Goal: Task Accomplishment & Management: Use online tool/utility

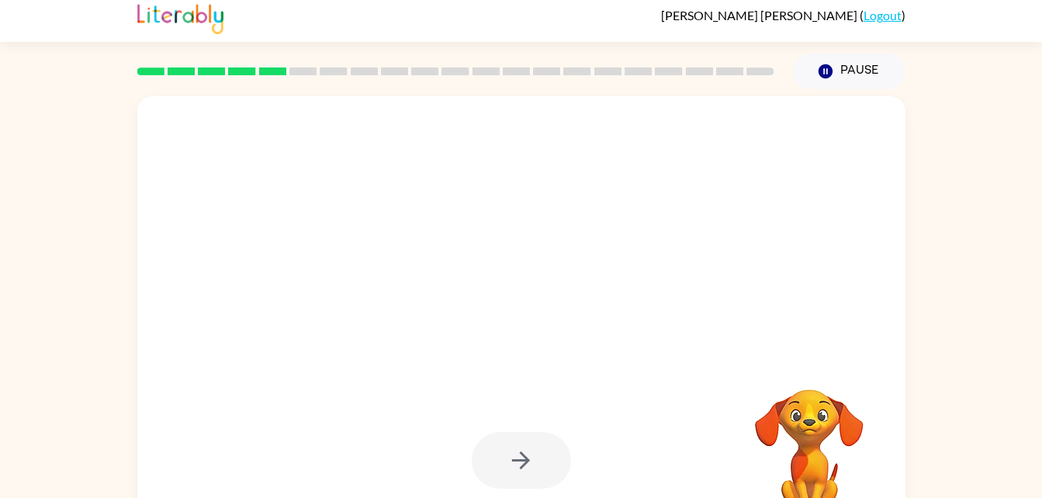
scroll to position [47, 0]
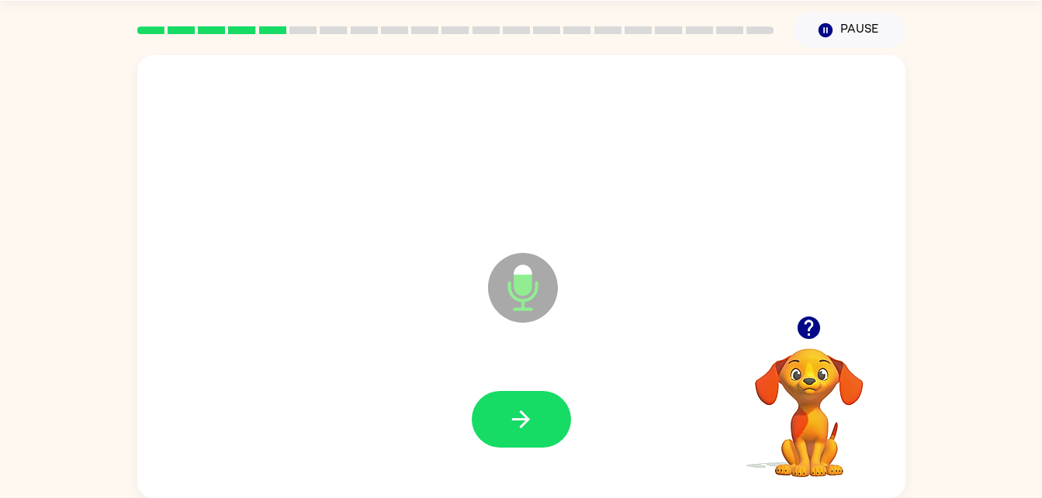
click at [259, 256] on div "Microphone The Microphone is here when it is your turn to talk" at bounding box center [484, 249] width 663 height 56
click at [492, 422] on button "button" at bounding box center [521, 419] width 99 height 57
click at [509, 393] on button "button" at bounding box center [521, 419] width 99 height 57
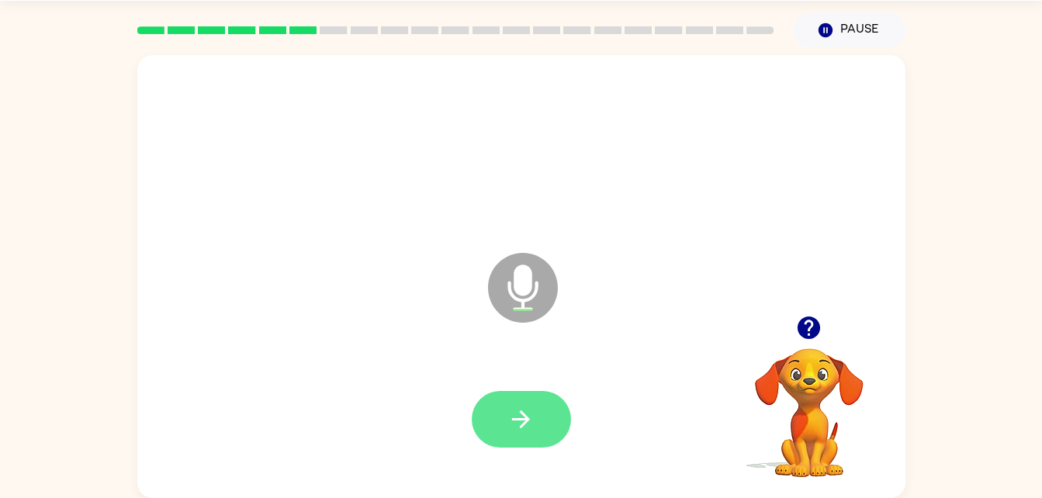
click at [525, 436] on button "button" at bounding box center [521, 419] width 99 height 57
click at [488, 442] on button "button" at bounding box center [521, 419] width 99 height 57
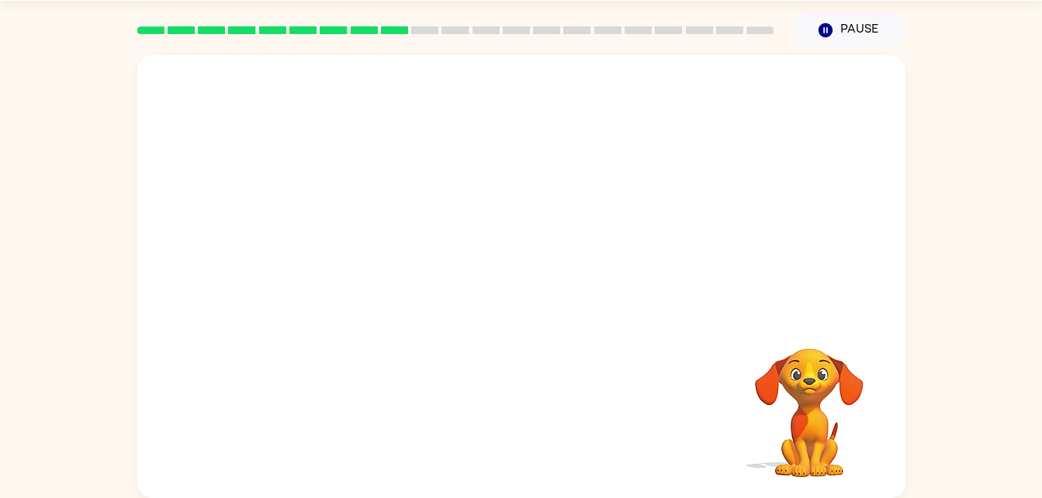
scroll to position [0, 0]
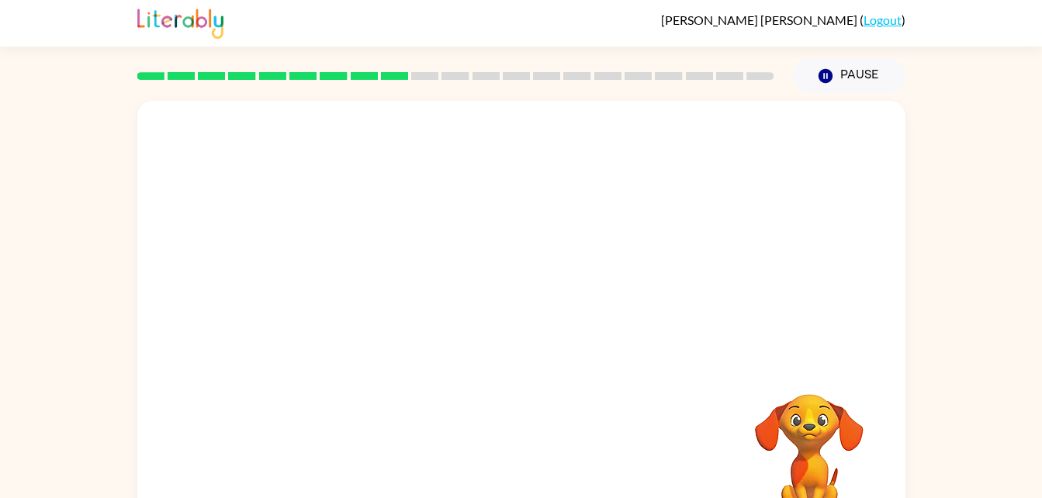
click at [497, 489] on div at bounding box center [521, 465] width 737 height 127
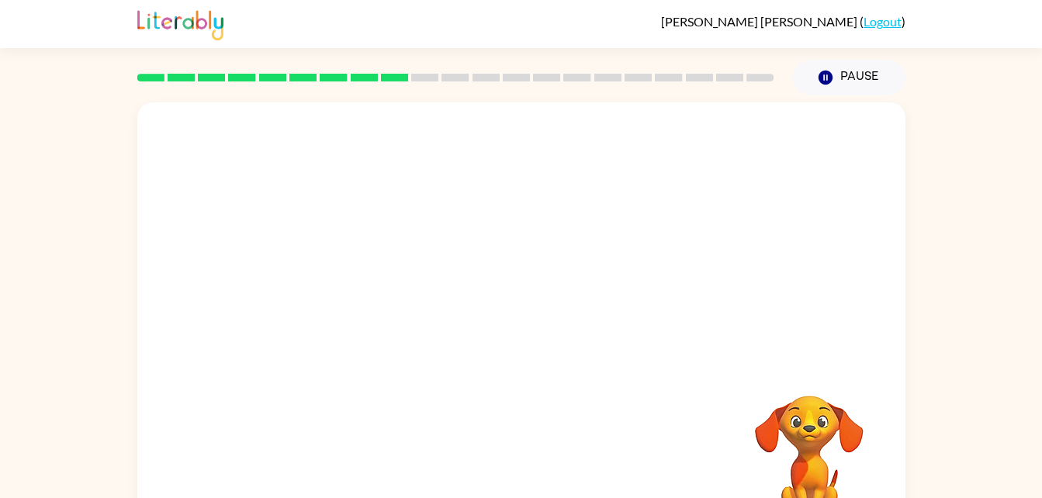
click at [721, 460] on div at bounding box center [521, 467] width 737 height 127
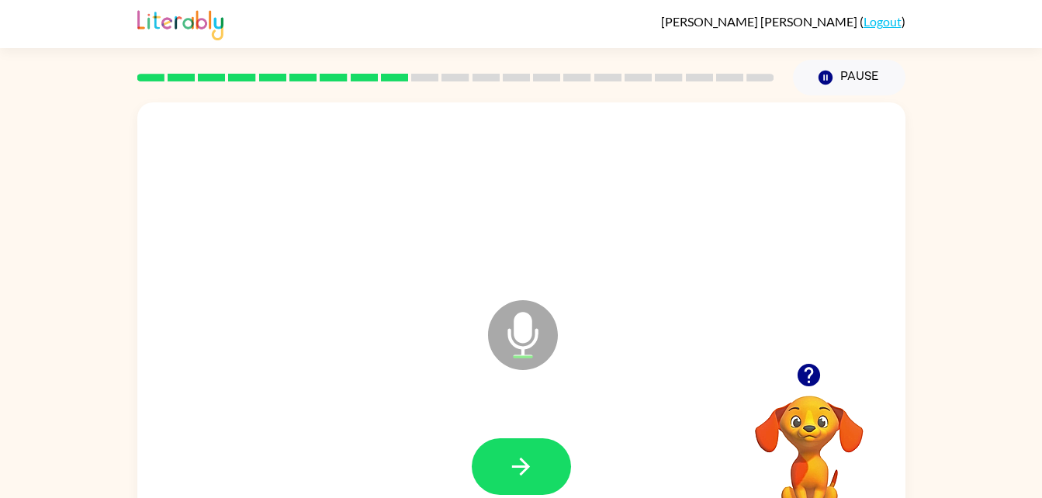
click at [518, 473] on icon "button" at bounding box center [521, 466] width 27 height 27
click at [519, 442] on div at bounding box center [521, 466] width 99 height 57
click at [515, 462] on div at bounding box center [521, 467] width 737 height 127
click at [514, 468] on icon "button" at bounding box center [521, 466] width 27 height 27
click at [508, 453] on icon "button" at bounding box center [521, 466] width 27 height 27
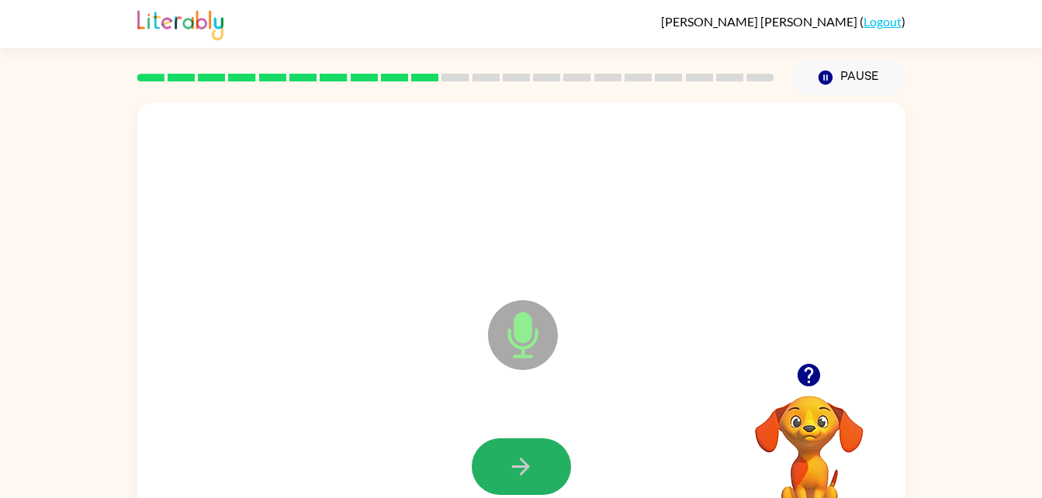
click at [504, 449] on button "button" at bounding box center [521, 466] width 99 height 57
click at [493, 449] on button "button" at bounding box center [521, 466] width 99 height 57
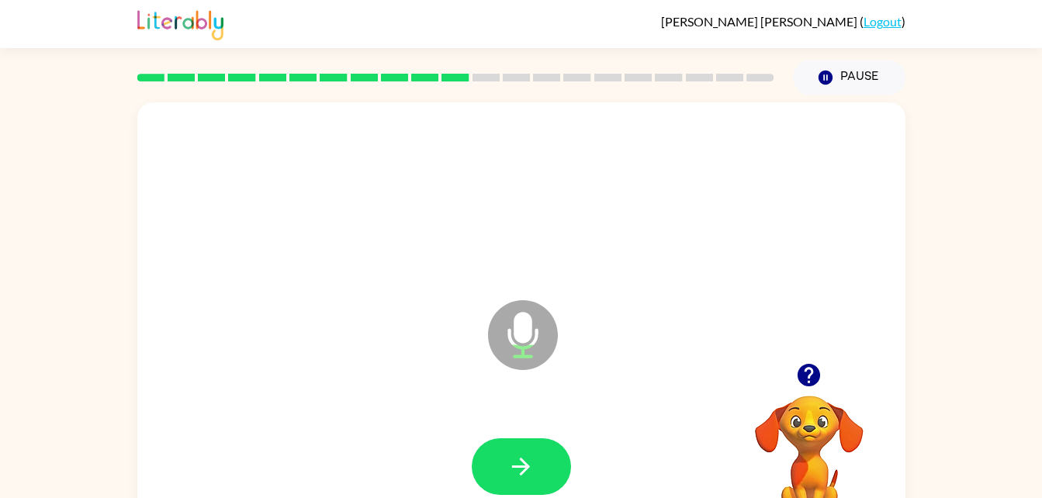
click at [493, 449] on button "button" at bounding box center [521, 466] width 99 height 57
click at [497, 469] on button "button" at bounding box center [521, 466] width 99 height 57
click at [508, 451] on button "button" at bounding box center [521, 466] width 99 height 57
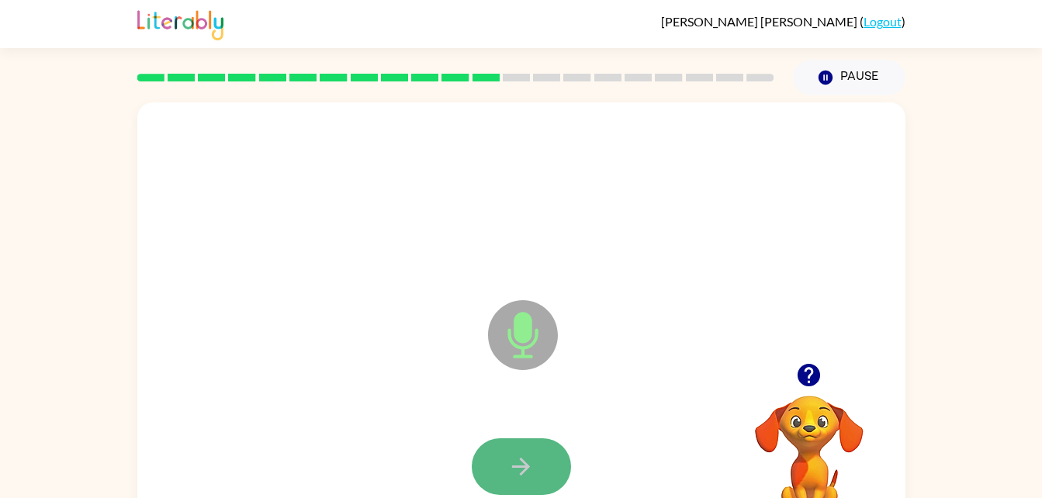
click at [542, 438] on button "button" at bounding box center [521, 466] width 99 height 57
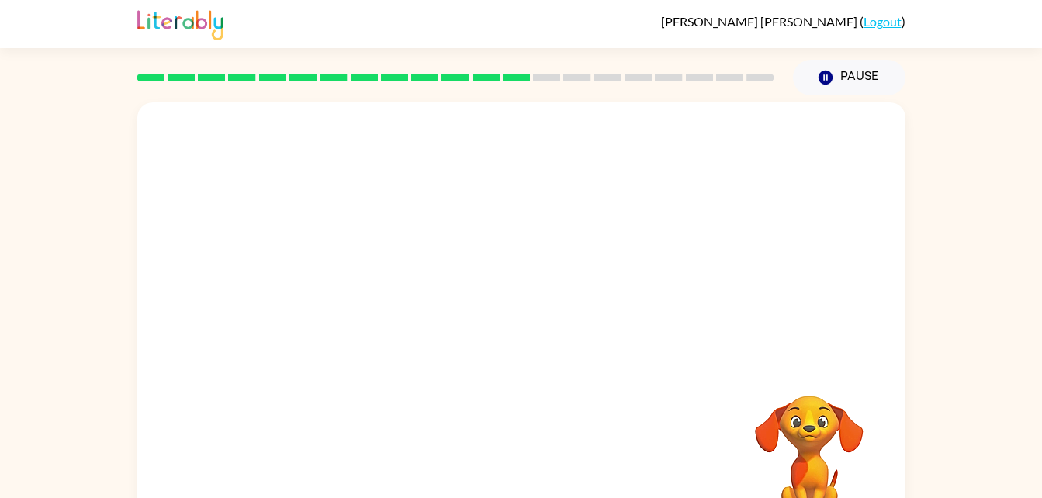
click at [542, 438] on div "Your browser must support playing .mp4 files to use Literably. Please try using…" at bounding box center [521, 323] width 768 height 443
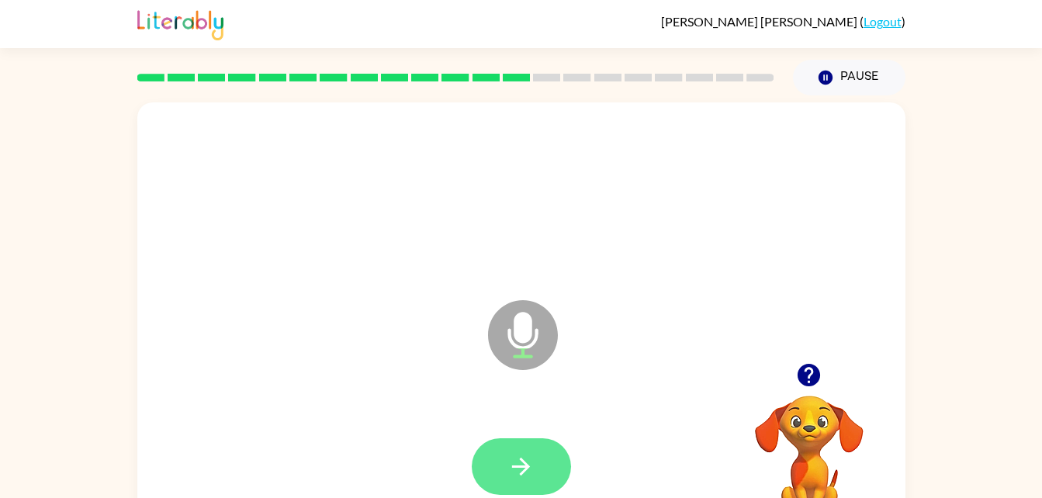
click at [512, 457] on icon "button" at bounding box center [521, 466] width 27 height 27
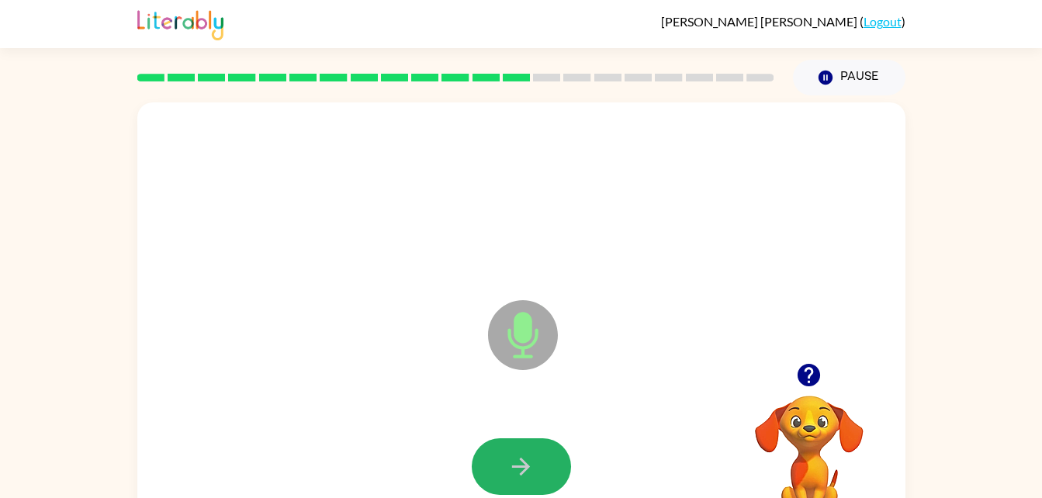
click at [542, 438] on button "button" at bounding box center [521, 466] width 99 height 57
click at [521, 463] on icon "button" at bounding box center [521, 466] width 27 height 27
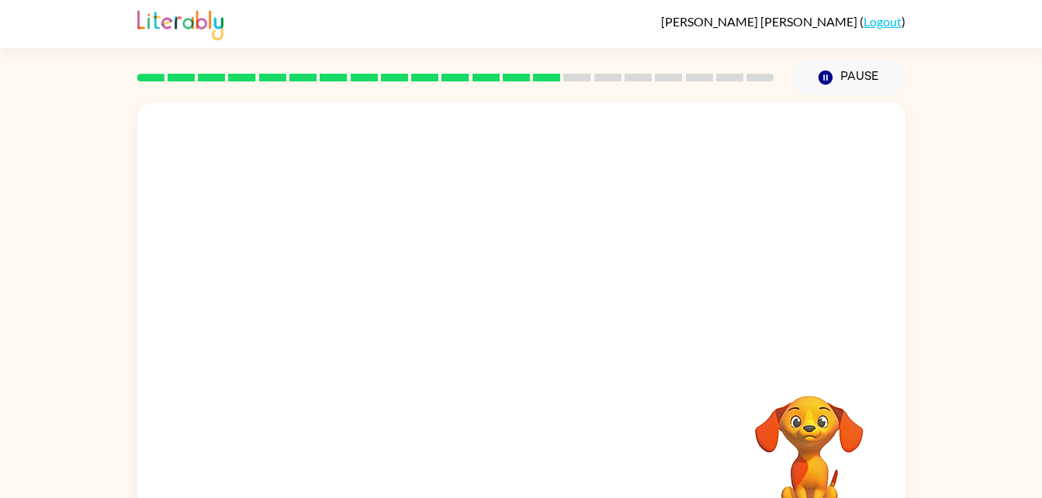
click at [518, 459] on div at bounding box center [521, 467] width 737 height 127
click at [517, 459] on div at bounding box center [521, 467] width 737 height 127
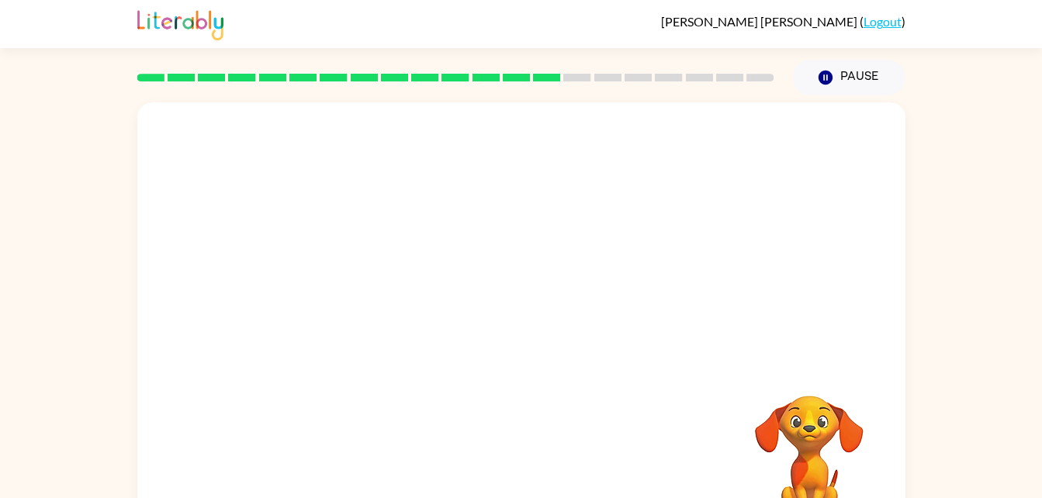
click at [517, 459] on div at bounding box center [521, 467] width 737 height 127
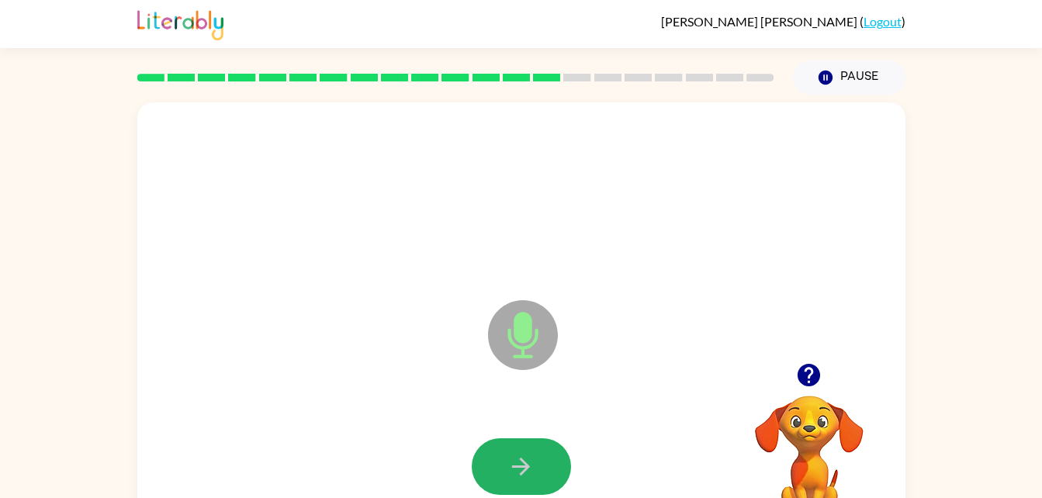
click at [517, 459] on icon "button" at bounding box center [521, 466] width 27 height 27
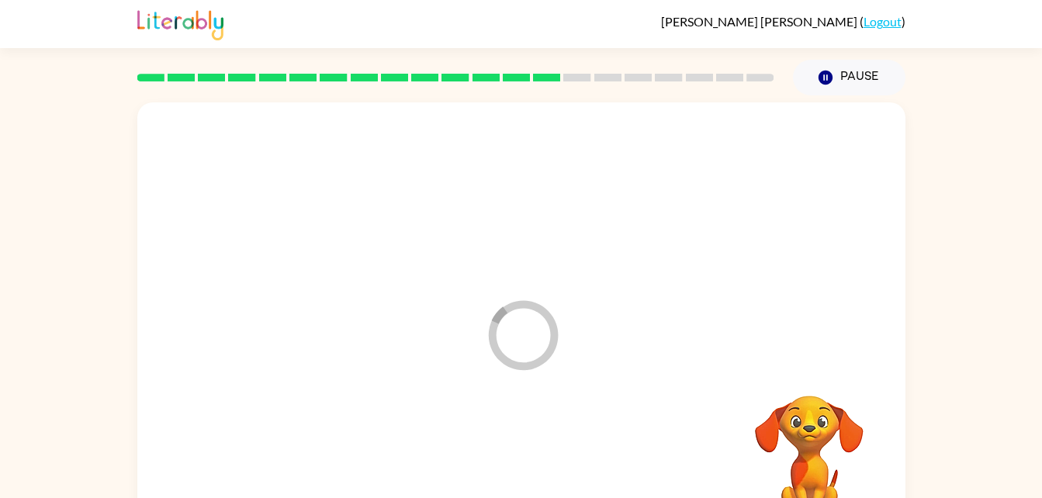
click at [517, 459] on div at bounding box center [521, 467] width 737 height 127
click at [517, 459] on div at bounding box center [521, 466] width 99 height 57
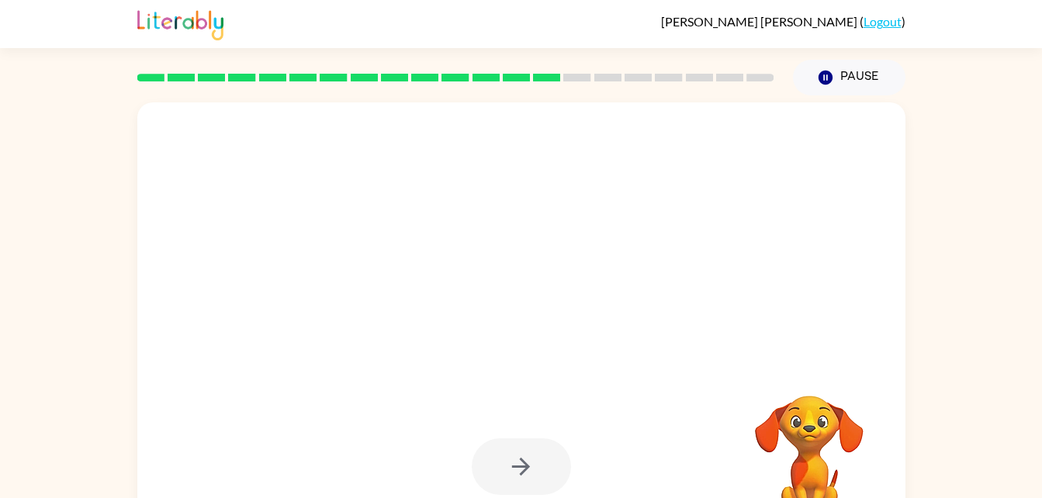
click at [517, 459] on div at bounding box center [521, 466] width 99 height 57
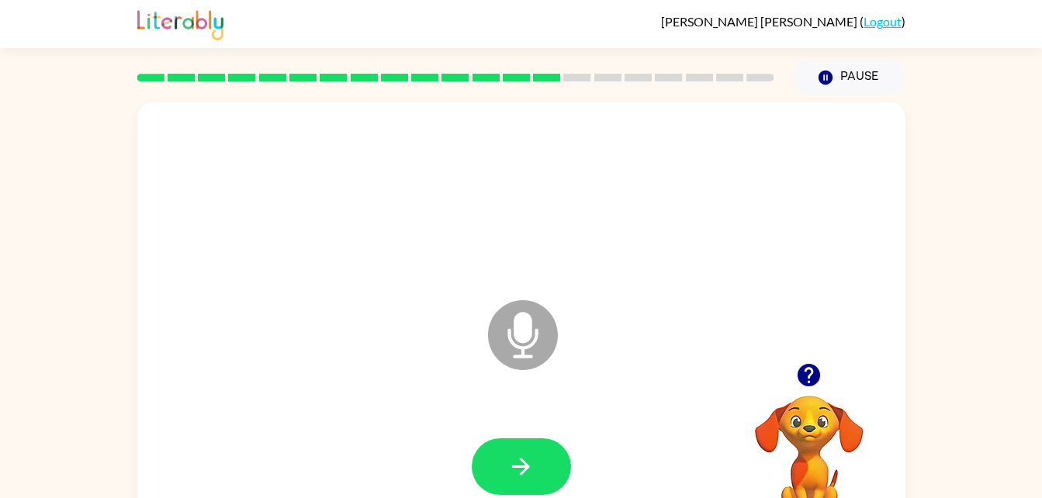
click at [517, 459] on icon "button" at bounding box center [521, 466] width 27 height 27
click at [517, 459] on div at bounding box center [521, 466] width 99 height 57
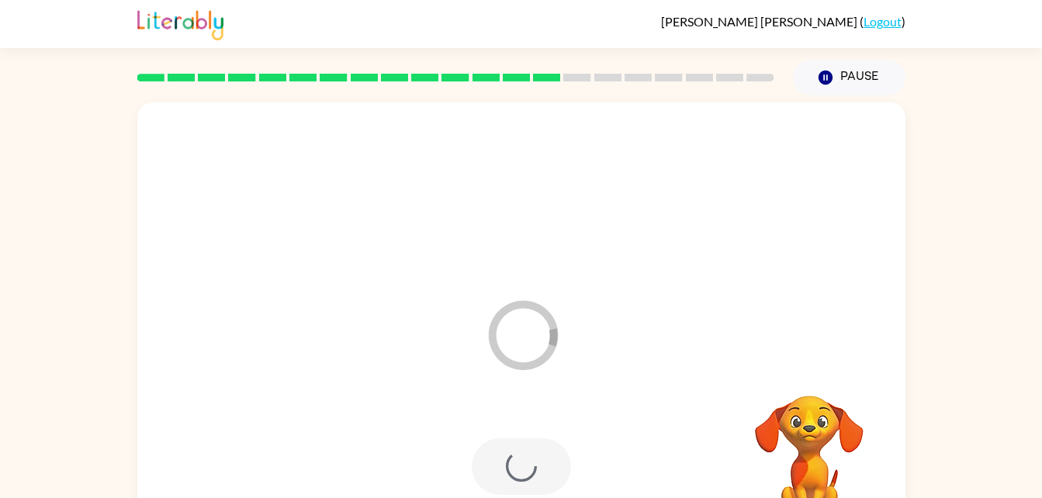
click at [516, 459] on div at bounding box center [521, 466] width 99 height 57
click at [516, 459] on div at bounding box center [521, 467] width 737 height 127
click at [515, 461] on div at bounding box center [521, 467] width 737 height 127
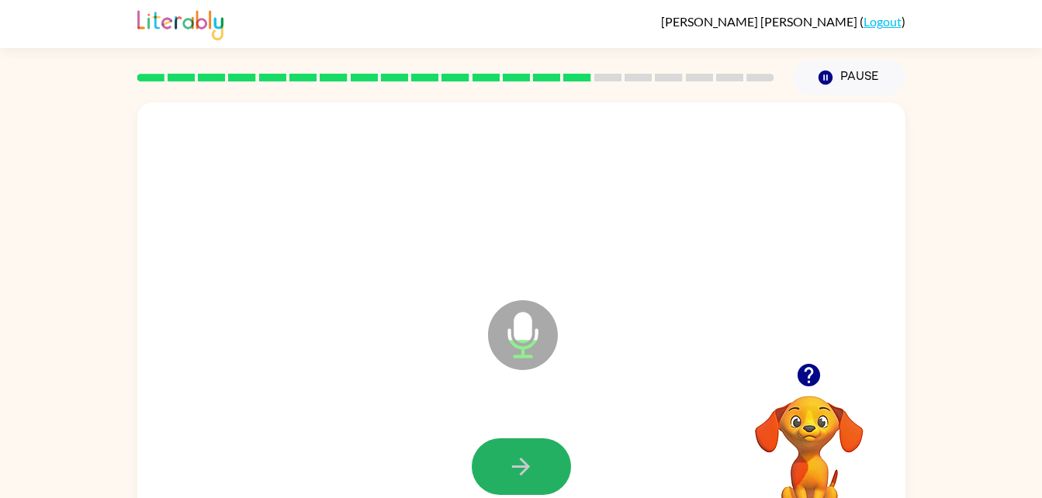
click at [514, 461] on icon "button" at bounding box center [521, 466] width 27 height 27
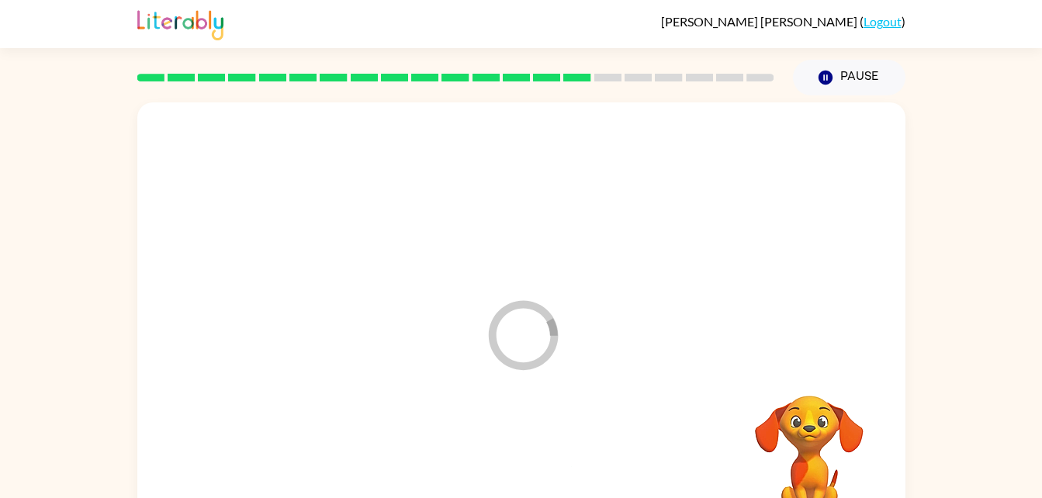
click at [514, 461] on div at bounding box center [521, 467] width 737 height 127
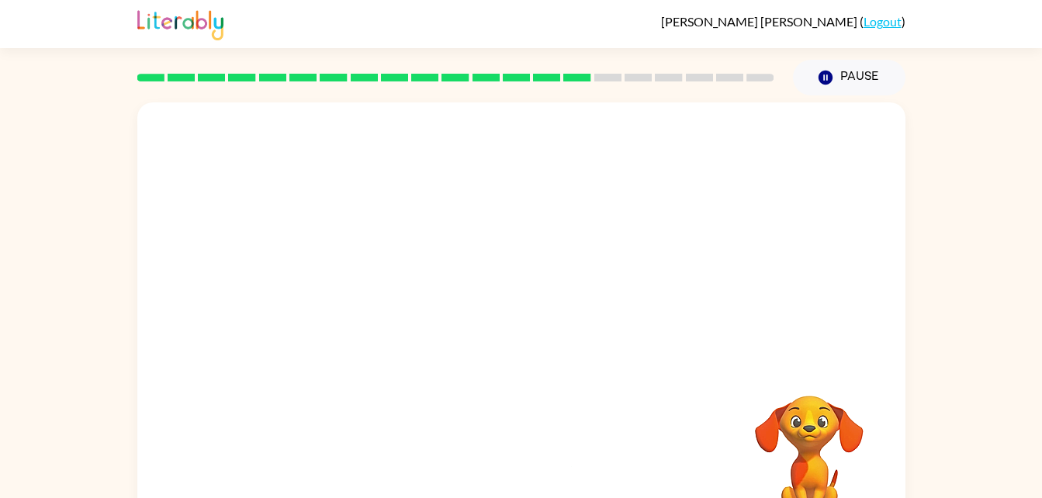
click at [514, 461] on div at bounding box center [521, 467] width 737 height 127
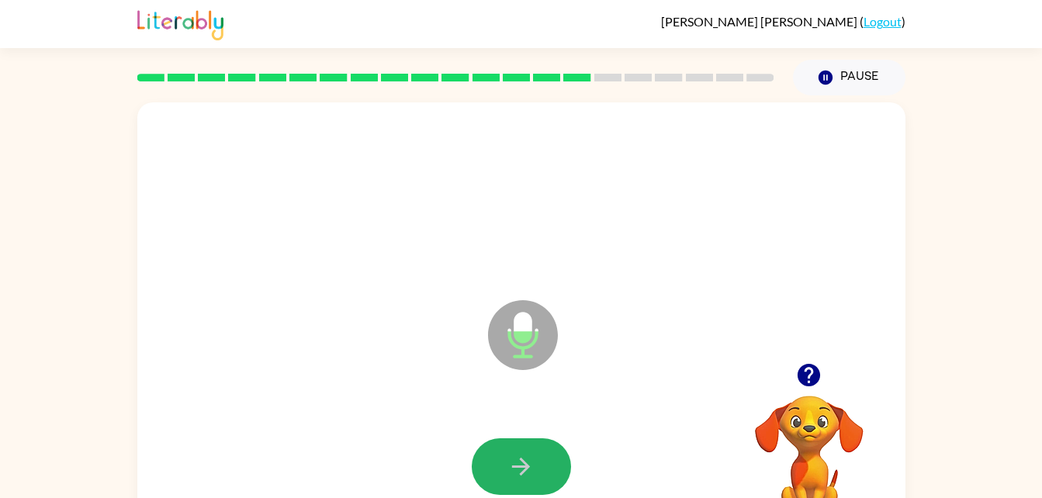
click at [502, 476] on button "button" at bounding box center [521, 466] width 99 height 57
drag, startPoint x: 502, startPoint y: 476, endPoint x: 520, endPoint y: 465, distance: 21.3
click at [520, 465] on button "button" at bounding box center [521, 466] width 99 height 57
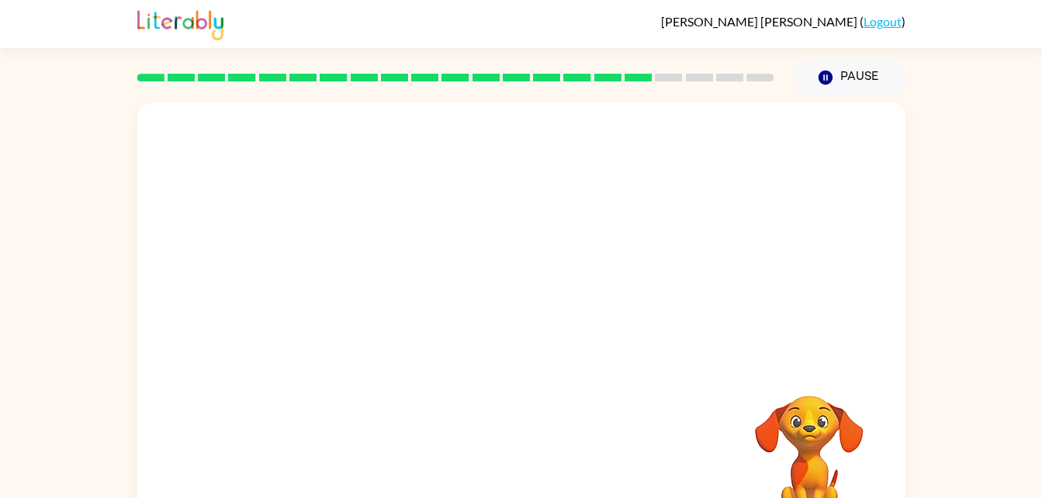
scroll to position [47, 0]
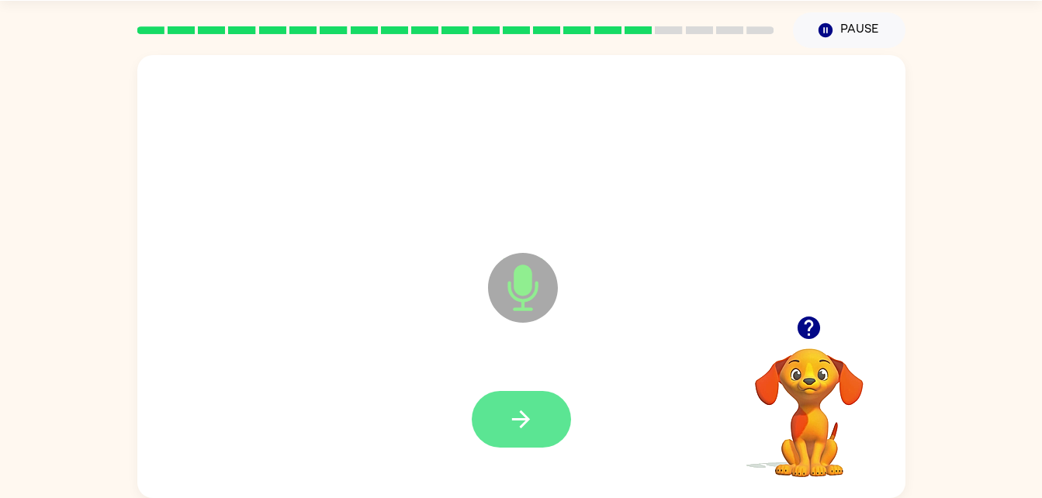
click at [537, 414] on button "button" at bounding box center [521, 419] width 99 height 57
click at [472, 400] on div at bounding box center [521, 419] width 99 height 57
click at [509, 404] on button "button" at bounding box center [521, 419] width 99 height 57
click at [526, 389] on div at bounding box center [521, 419] width 737 height 127
click at [504, 417] on button "button" at bounding box center [521, 419] width 99 height 57
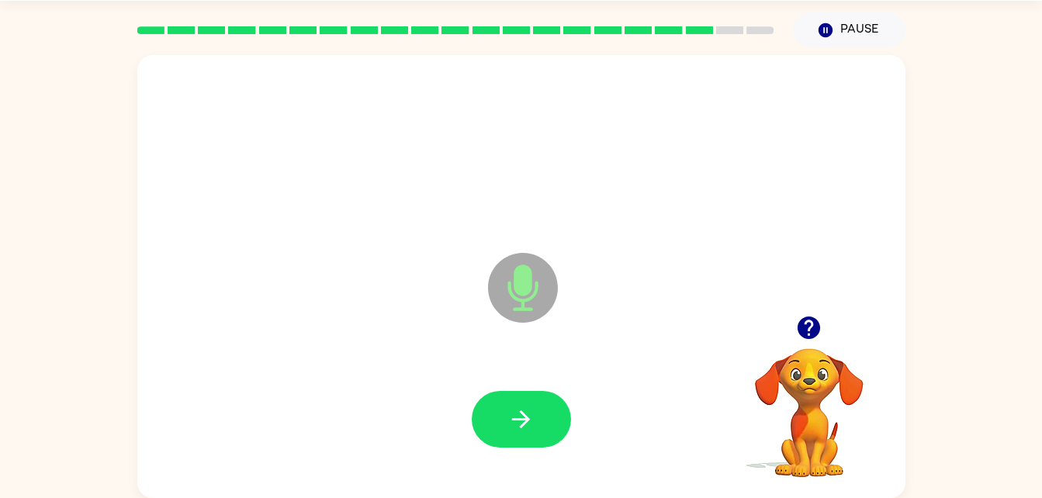
drag, startPoint x: 490, startPoint y: 388, endPoint x: 515, endPoint y: 362, distance: 35.7
click at [515, 362] on div "Microphone The Microphone is here when it is your turn to talk" at bounding box center [521, 276] width 768 height 443
click at [500, 353] on icon "Microphone The Microphone is here when it is your turn to talk" at bounding box center [600, 307] width 233 height 116
click at [500, 390] on div at bounding box center [521, 419] width 737 height 127
click at [506, 418] on button "button" at bounding box center [521, 419] width 99 height 57
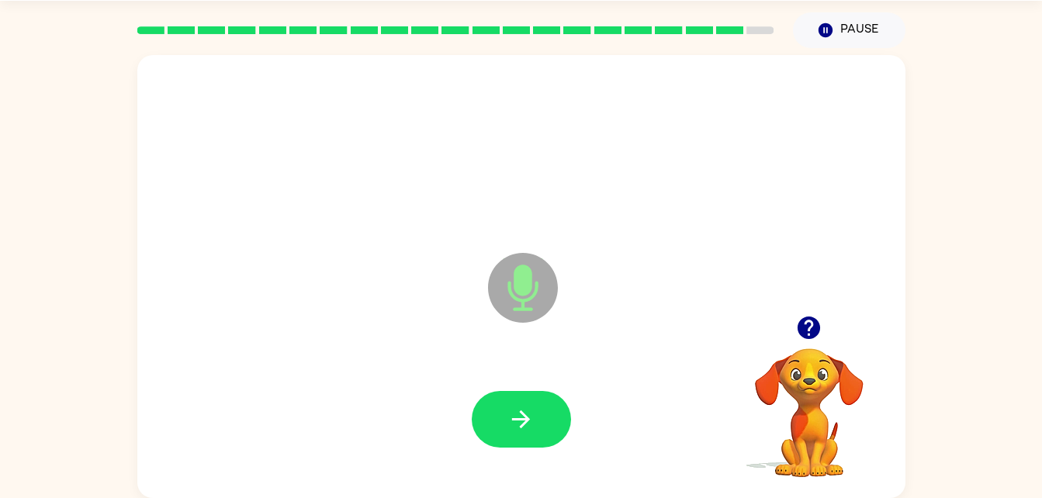
click at [506, 418] on button "button" at bounding box center [521, 419] width 99 height 57
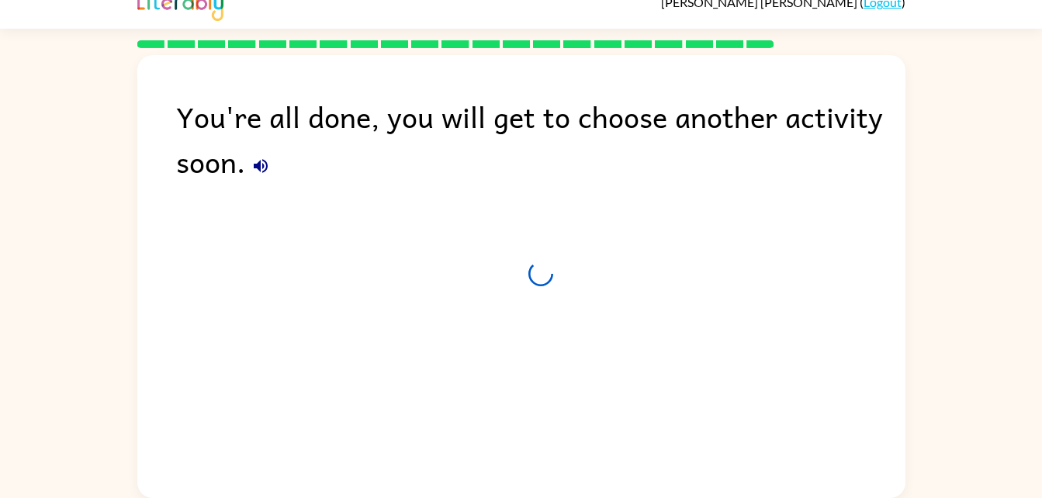
scroll to position [19, 0]
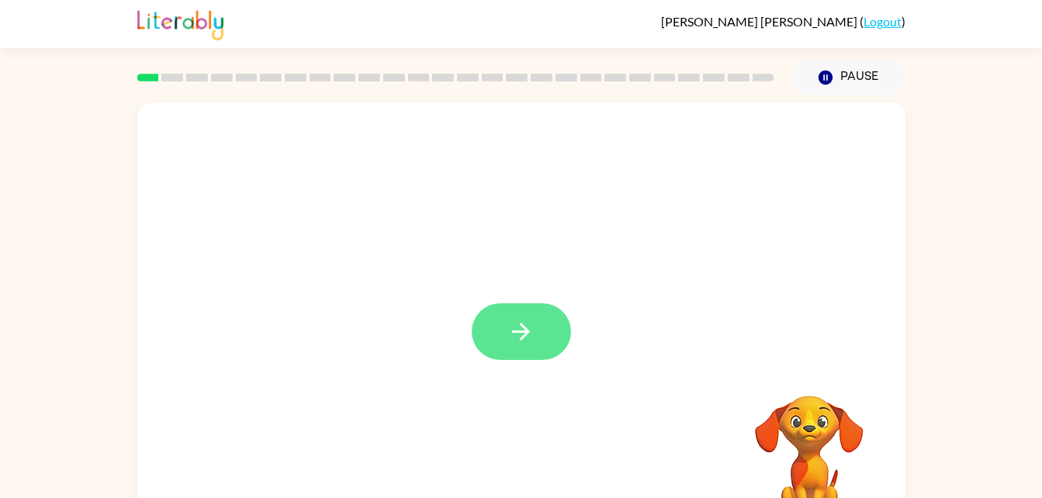
click at [500, 323] on button "button" at bounding box center [521, 331] width 99 height 57
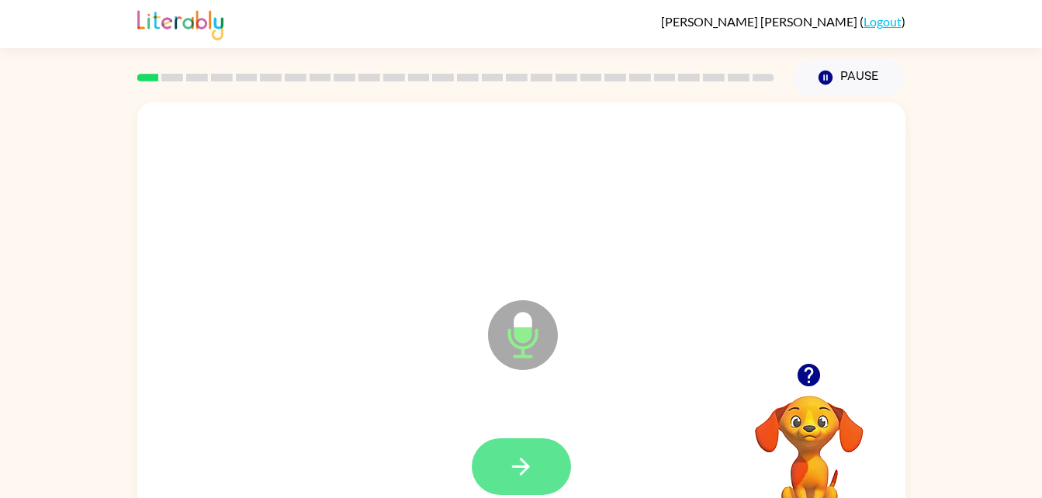
click at [520, 472] on icon "button" at bounding box center [521, 466] width 27 height 27
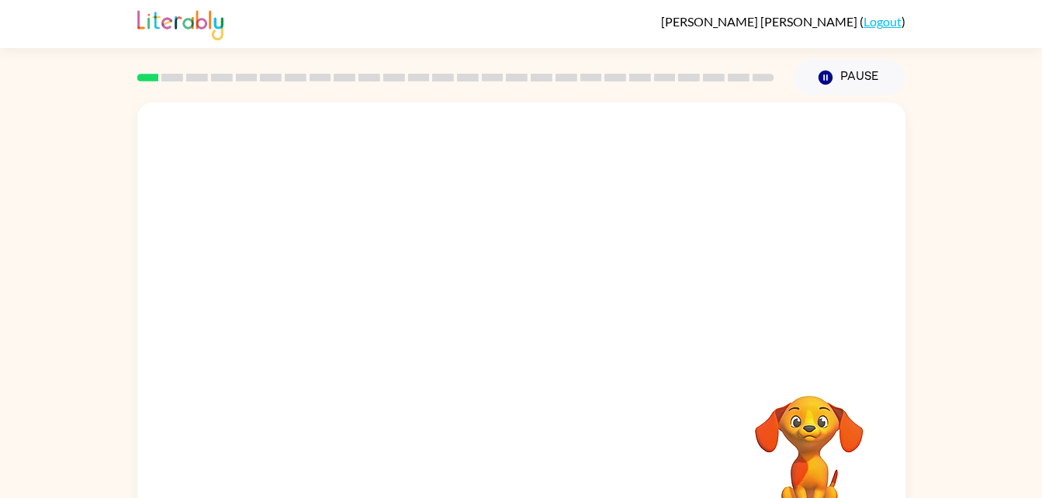
click at [520, 480] on div "Your browser must support playing .mp4 files to use Literably. Please try using…" at bounding box center [521, 323] width 768 height 443
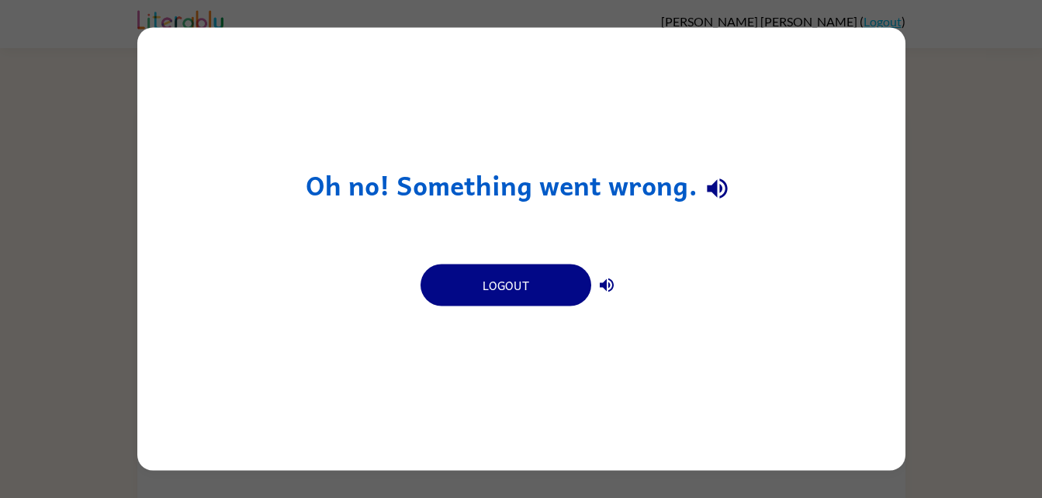
click at [706, 180] on icon "button" at bounding box center [717, 188] width 27 height 27
click at [720, 196] on icon "button" at bounding box center [717, 188] width 20 height 20
click at [708, 189] on icon "button" at bounding box center [717, 188] width 20 height 20
click at [719, 172] on button "button" at bounding box center [718, 188] width 40 height 40
click at [599, 289] on icon "button" at bounding box center [607, 285] width 19 height 19
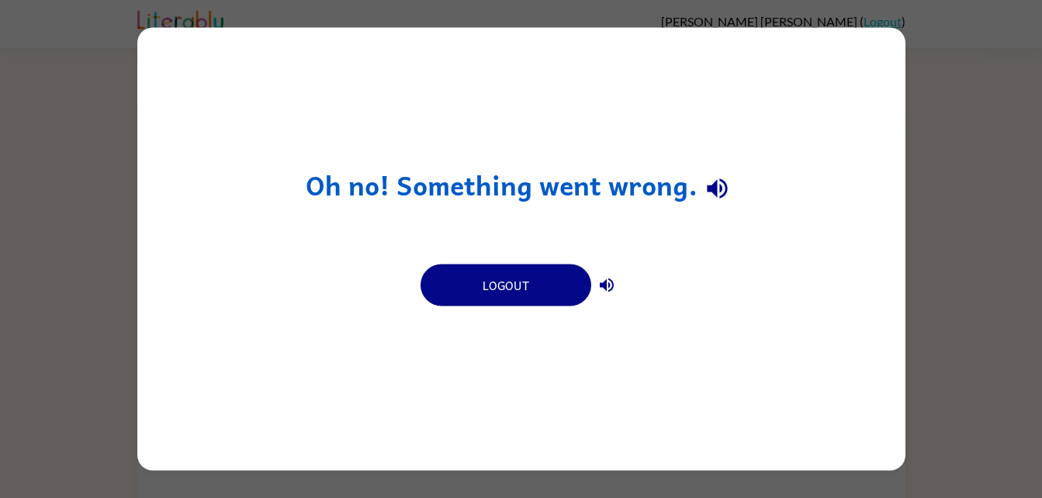
click at [609, 290] on icon "button" at bounding box center [607, 286] width 14 height 14
click at [600, 293] on icon "button" at bounding box center [607, 285] width 19 height 19
click at [592, 284] on button "button" at bounding box center [606, 285] width 31 height 31
click at [610, 292] on icon "button" at bounding box center [607, 285] width 19 height 19
click at [612, 289] on icon "button" at bounding box center [607, 285] width 19 height 19
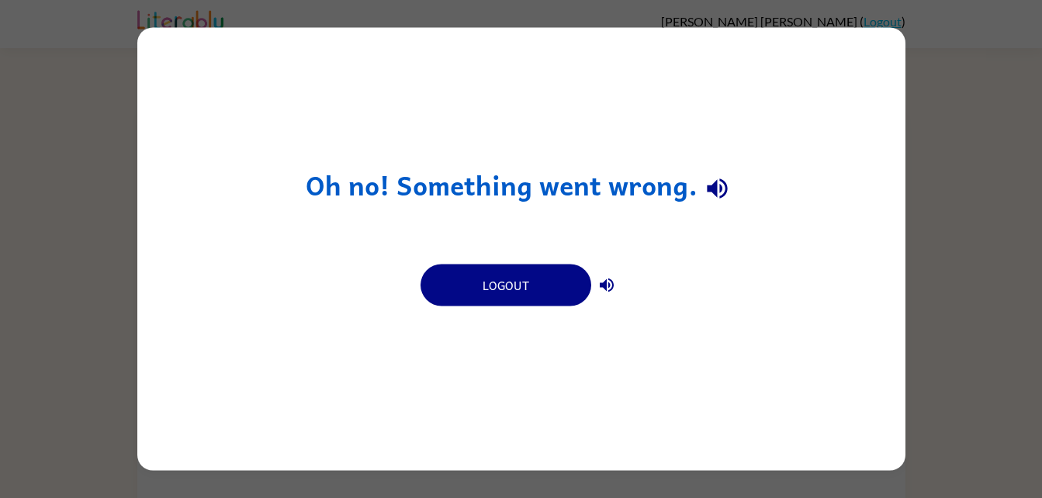
click at [616, 284] on button "button" at bounding box center [606, 285] width 31 height 31
click at [608, 286] on icon "button" at bounding box center [607, 286] width 14 height 14
click at [605, 284] on icon "button" at bounding box center [607, 286] width 14 height 14
click at [619, 298] on div "Logout" at bounding box center [522, 283] width 202 height 43
click at [599, 295] on button "button" at bounding box center [606, 285] width 31 height 31
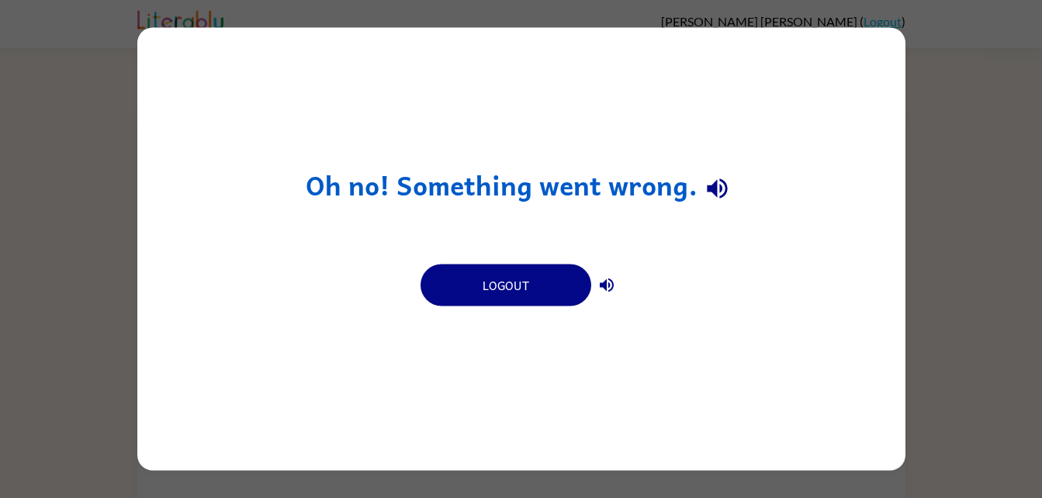
click at [614, 293] on icon "button" at bounding box center [607, 285] width 19 height 19
click at [599, 288] on icon "button" at bounding box center [607, 285] width 19 height 19
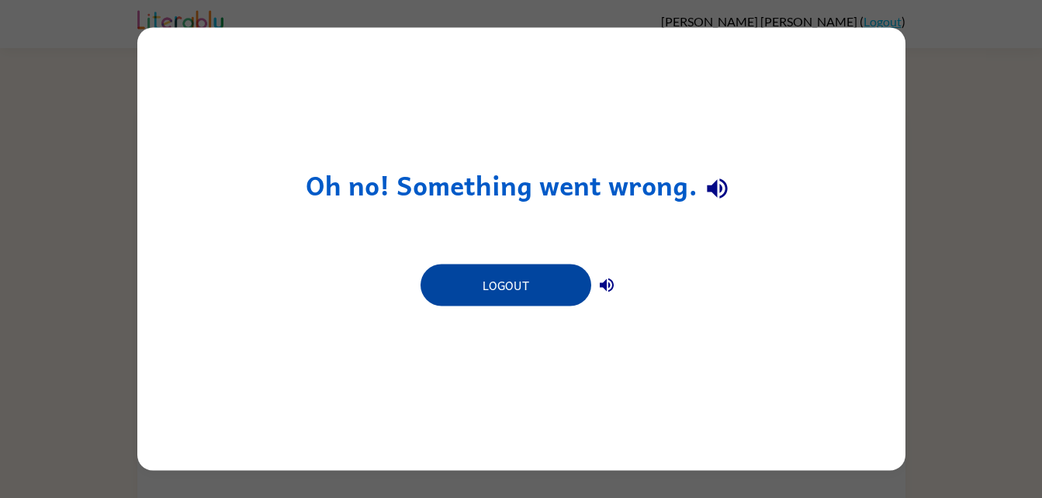
click at [483, 272] on button "Logout" at bounding box center [506, 286] width 171 height 42
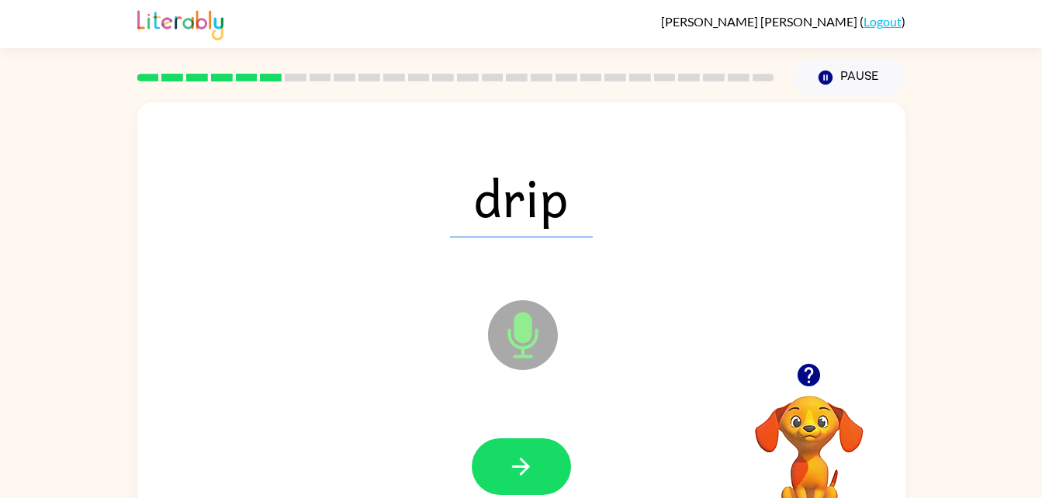
click at [508, 359] on icon at bounding box center [523, 335] width 70 height 70
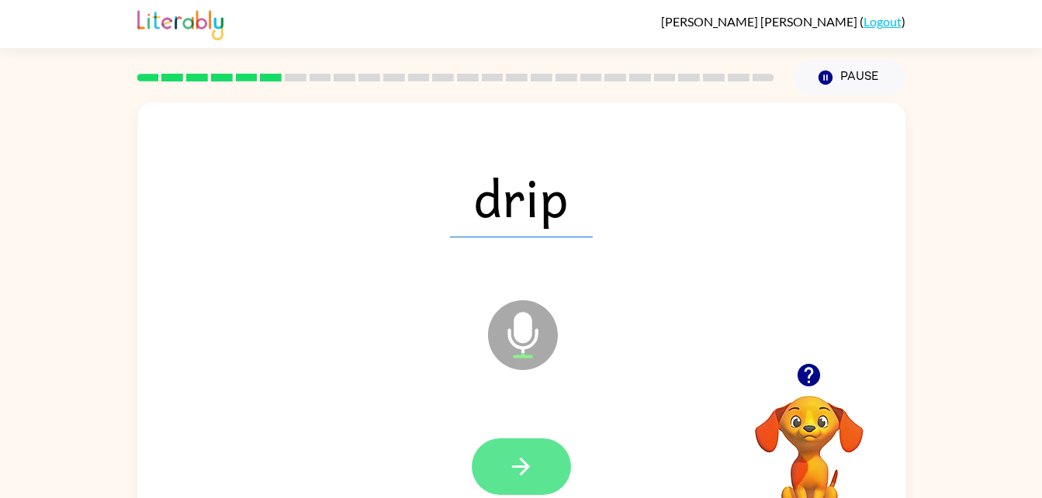
click at [515, 462] on icon "button" at bounding box center [521, 466] width 27 height 27
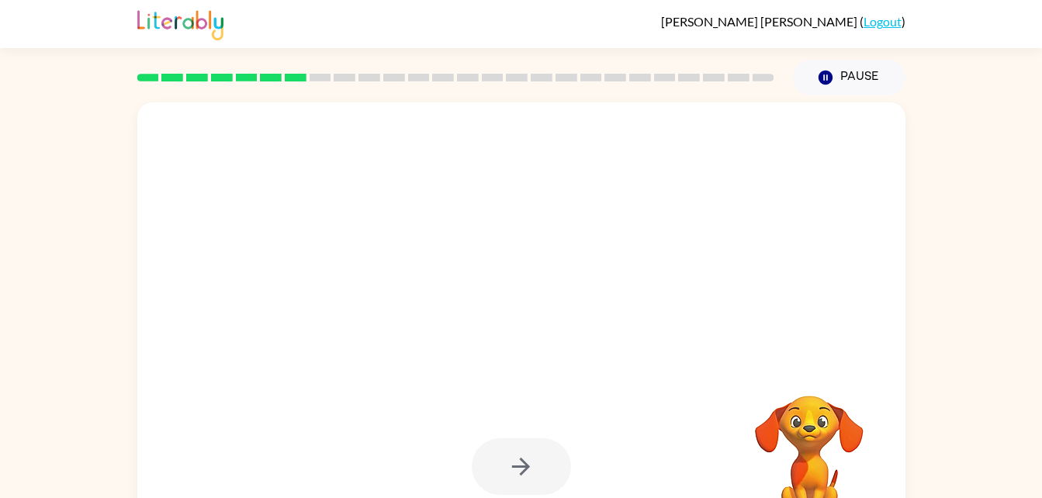
click at [515, 462] on div at bounding box center [521, 466] width 99 height 57
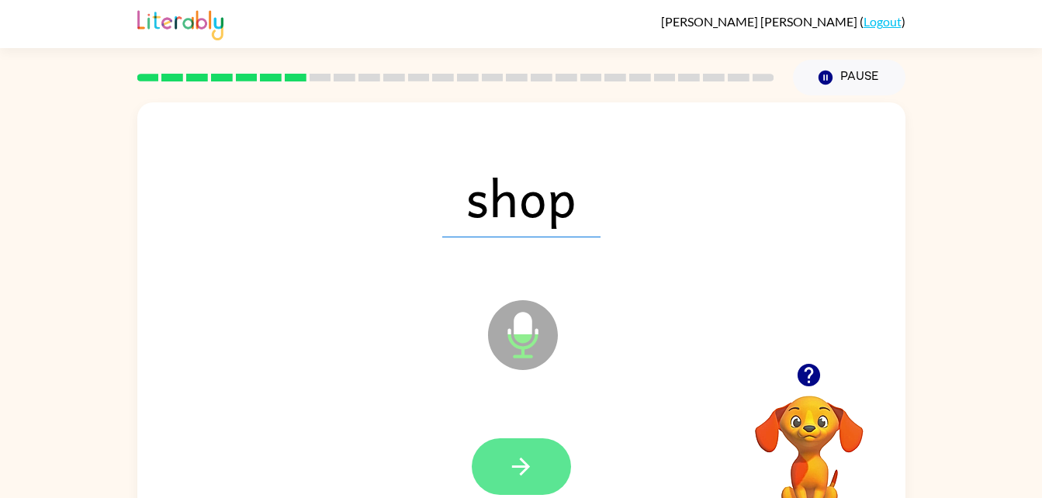
click at [525, 453] on icon "button" at bounding box center [521, 466] width 27 height 27
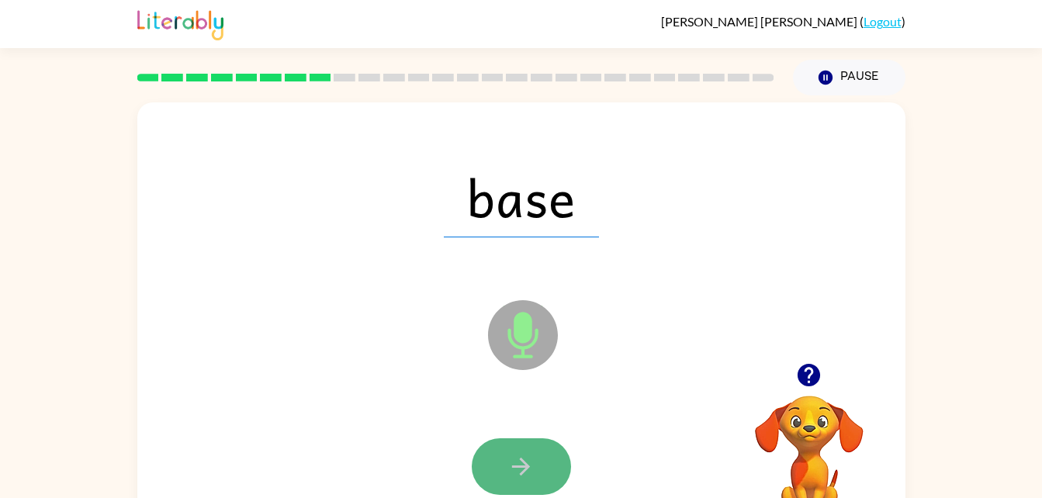
click at [530, 444] on button "button" at bounding box center [521, 466] width 99 height 57
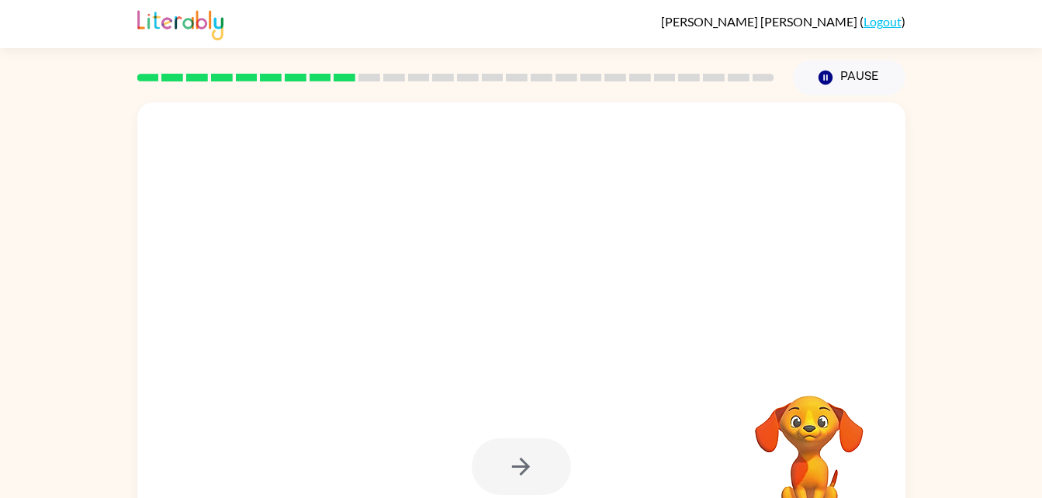
click at [527, 438] on div at bounding box center [521, 466] width 99 height 57
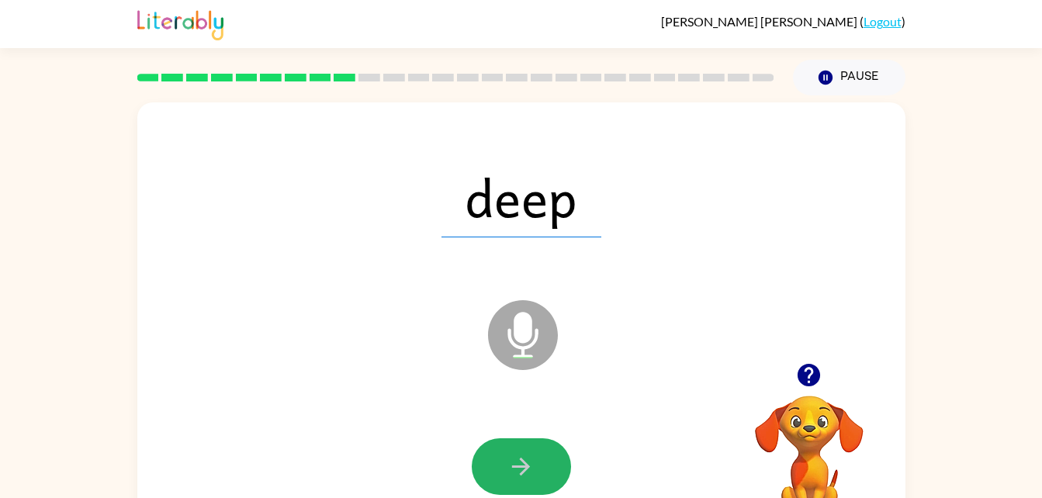
click at [527, 438] on button "button" at bounding box center [521, 466] width 99 height 57
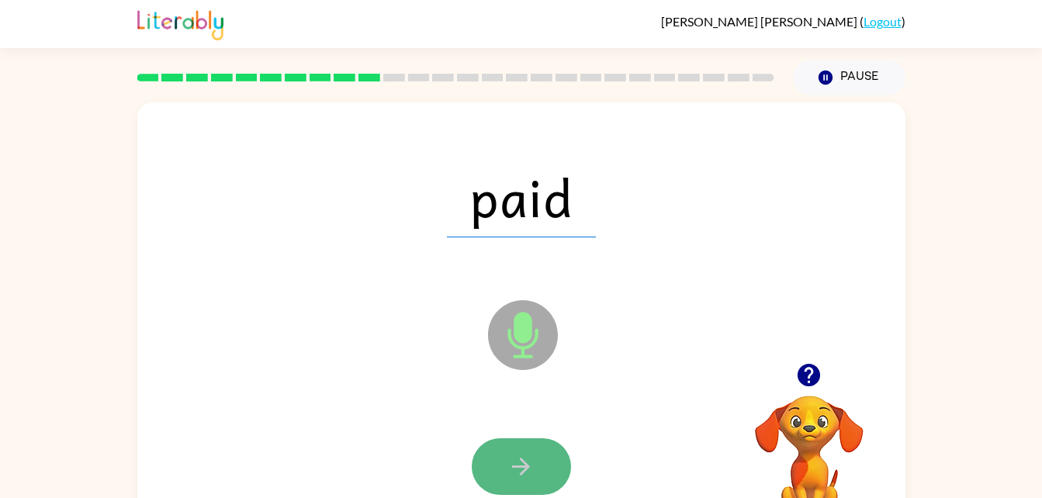
click at [499, 473] on button "button" at bounding box center [521, 466] width 99 height 57
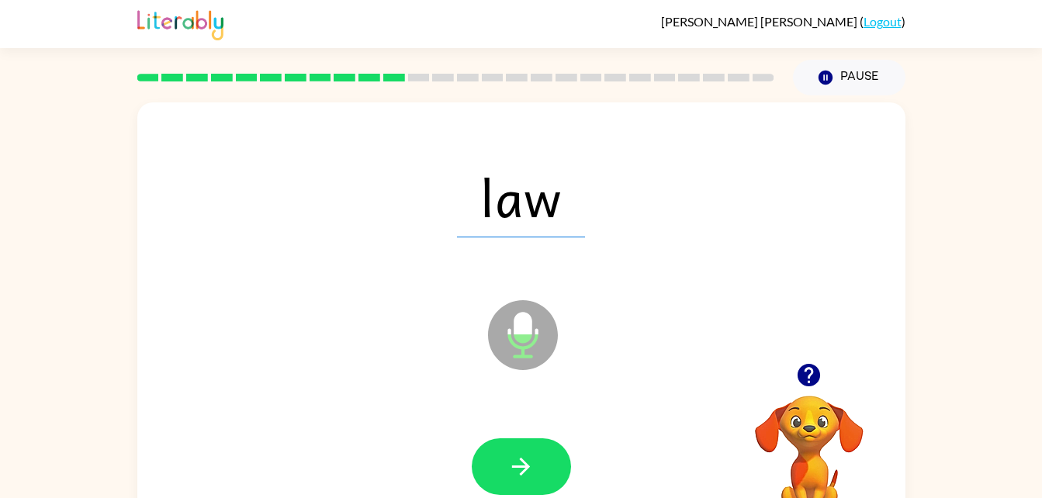
click at [497, 481] on button "button" at bounding box center [521, 466] width 99 height 57
click at [485, 447] on button "button" at bounding box center [521, 466] width 99 height 57
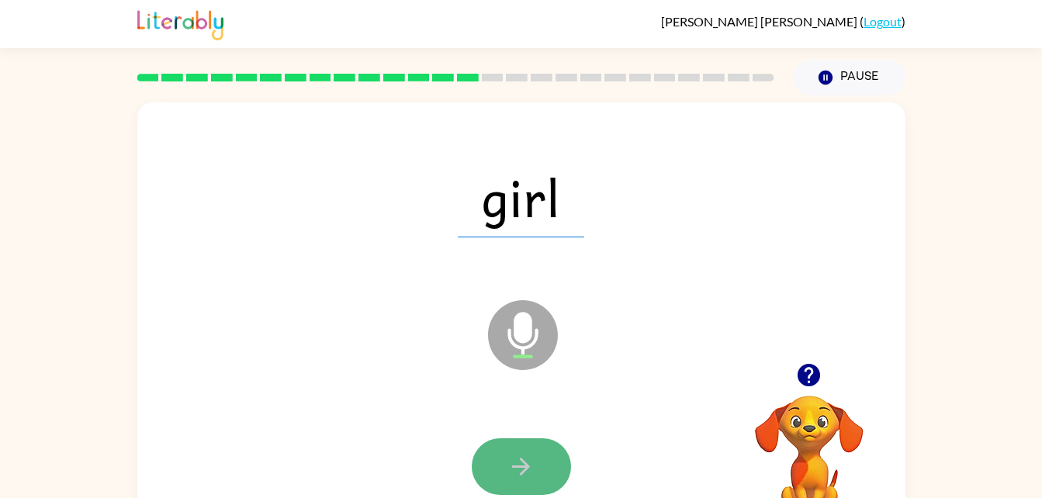
click at [488, 452] on button "button" at bounding box center [521, 466] width 99 height 57
click at [485, 449] on button "button" at bounding box center [521, 466] width 99 height 57
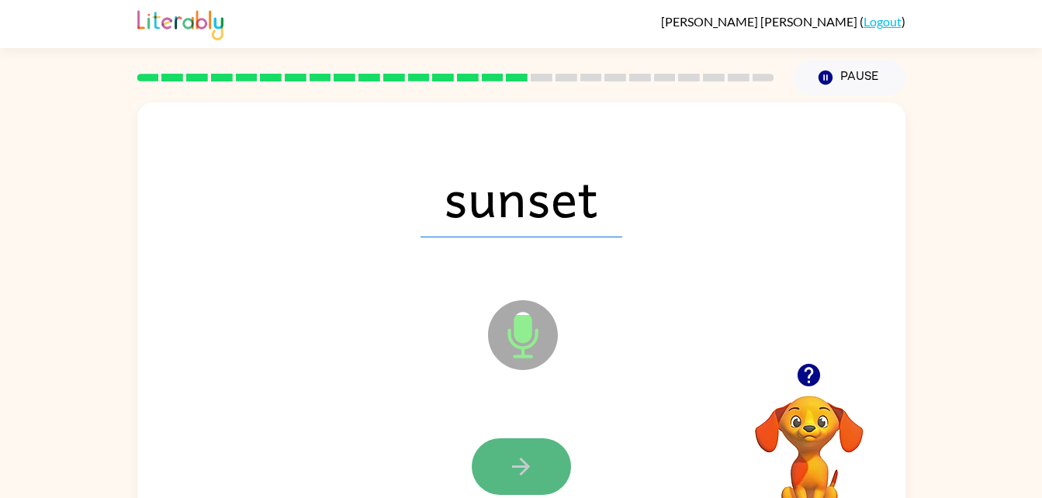
click at [520, 464] on icon "button" at bounding box center [521, 466] width 27 height 27
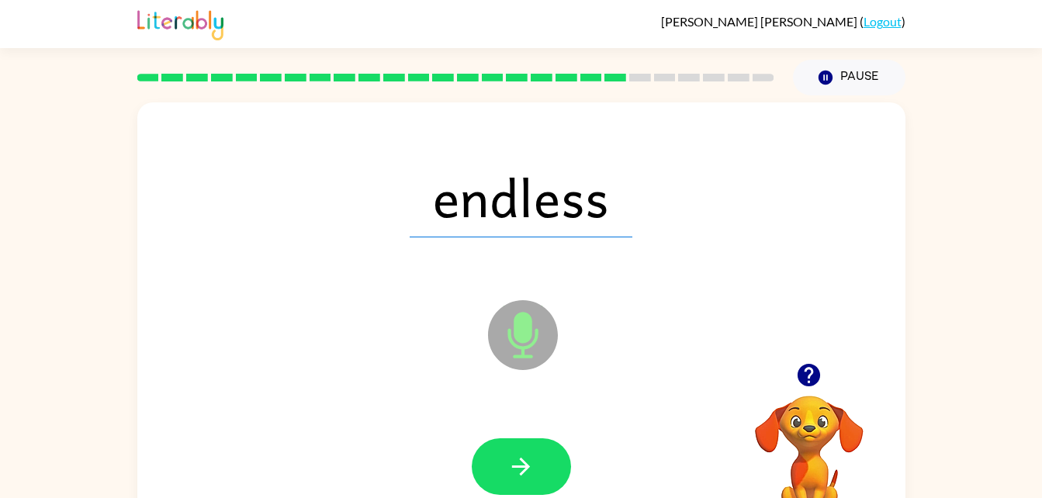
click at [520, 464] on icon "button" at bounding box center [521, 466] width 27 height 27
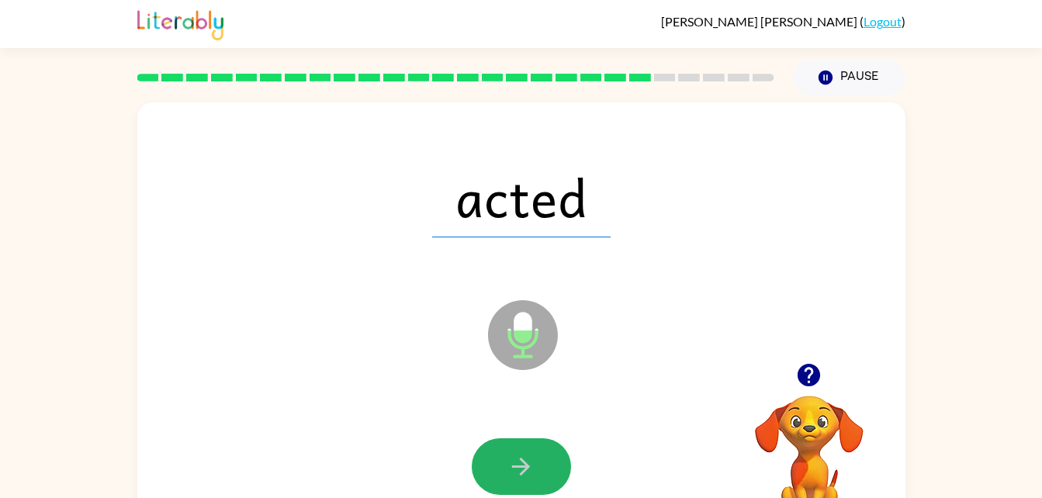
click at [520, 464] on icon "button" at bounding box center [521, 466] width 27 height 27
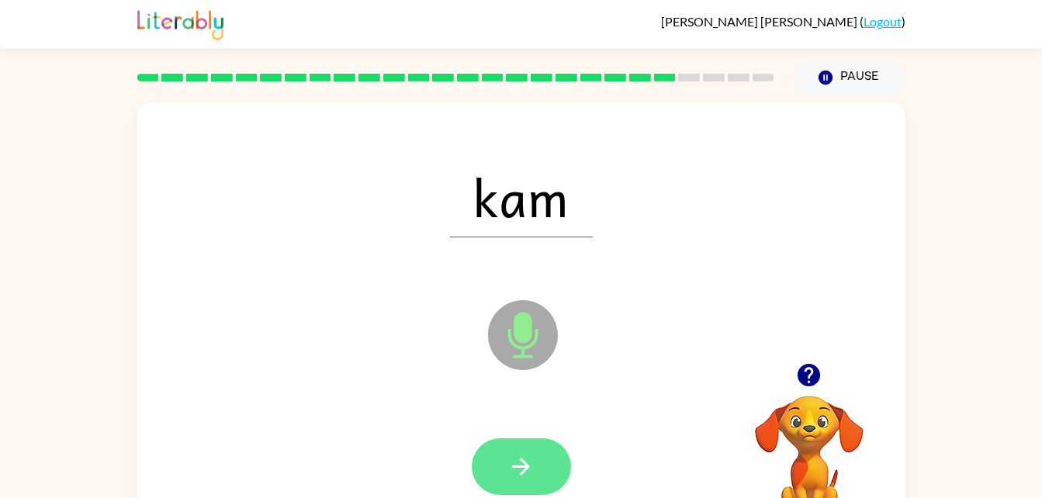
click at [500, 456] on button "button" at bounding box center [521, 466] width 99 height 57
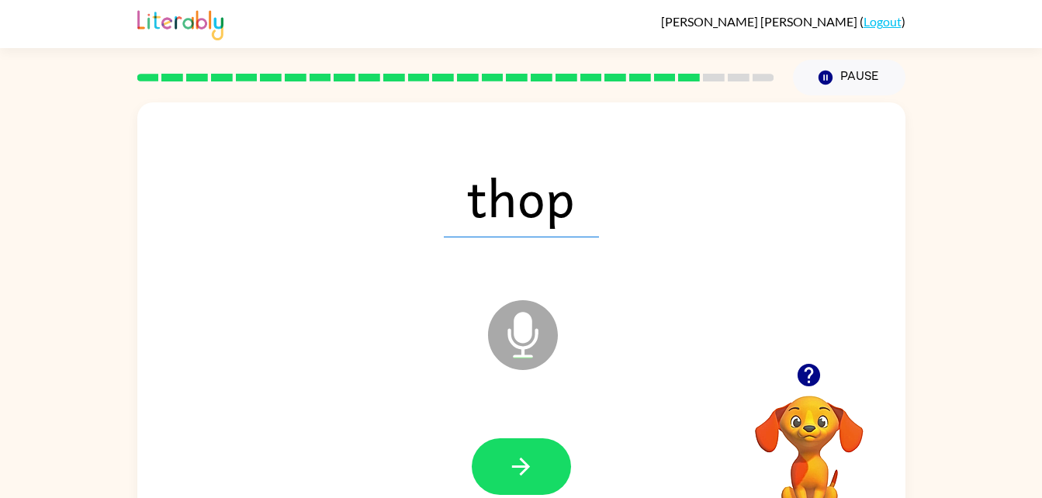
click at [476, 484] on div at bounding box center [521, 466] width 99 height 57
click at [508, 478] on icon "button" at bounding box center [521, 466] width 27 height 27
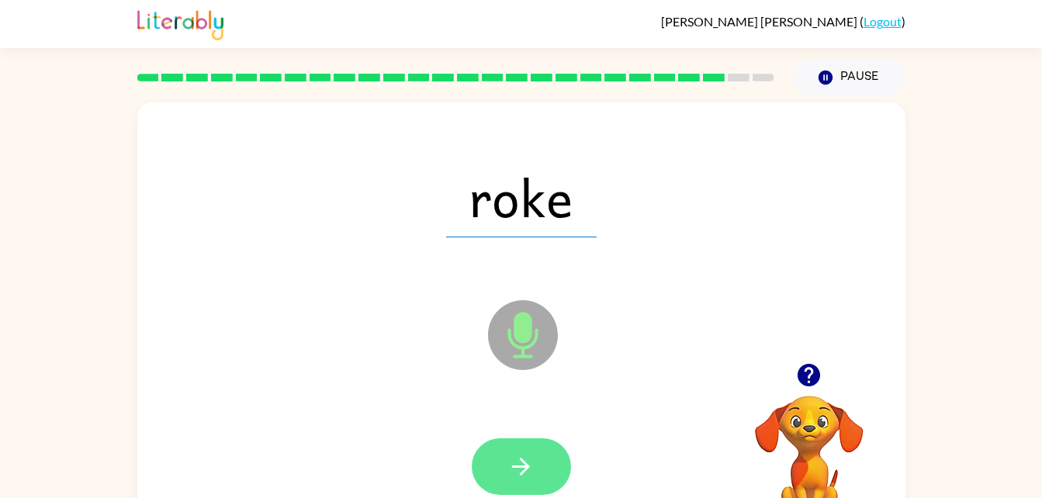
click at [528, 471] on icon "button" at bounding box center [521, 466] width 27 height 27
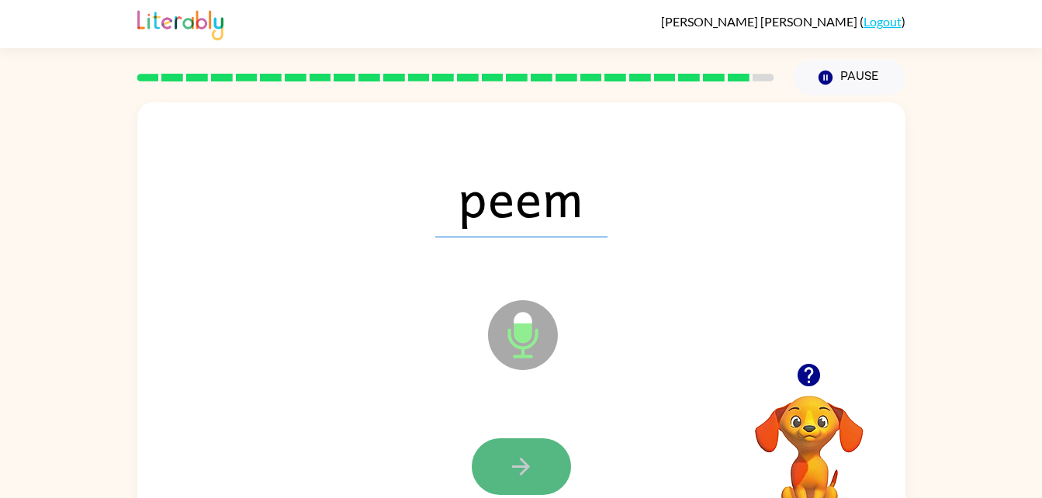
click at [508, 441] on button "button" at bounding box center [521, 466] width 99 height 57
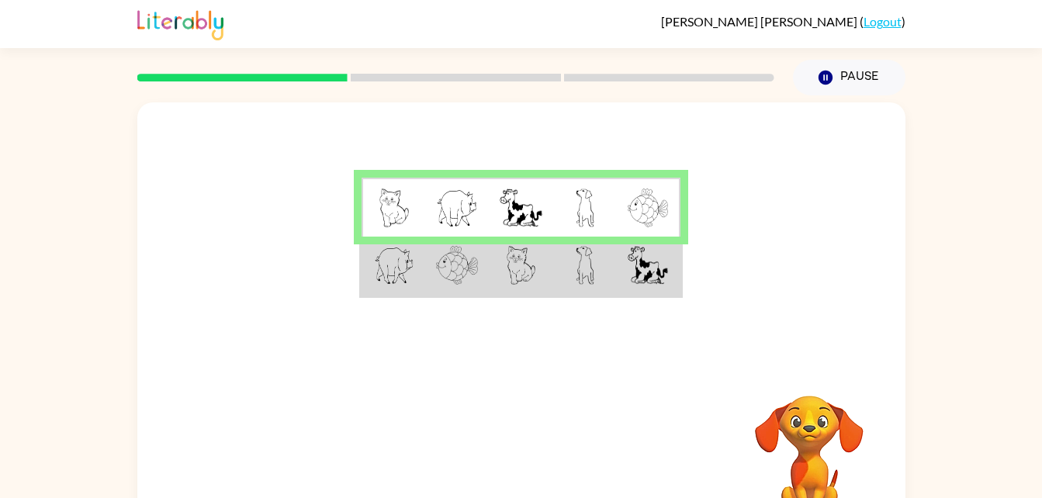
drag, startPoint x: 0, startPoint y: 0, endPoint x: 450, endPoint y: 457, distance: 641.5
click at [450, 457] on div "Your browser must support playing .mp4 files to use Literably. Please try using…" at bounding box center [521, 458] width 768 height 175
click at [517, 303] on div at bounding box center [521, 232] width 768 height 261
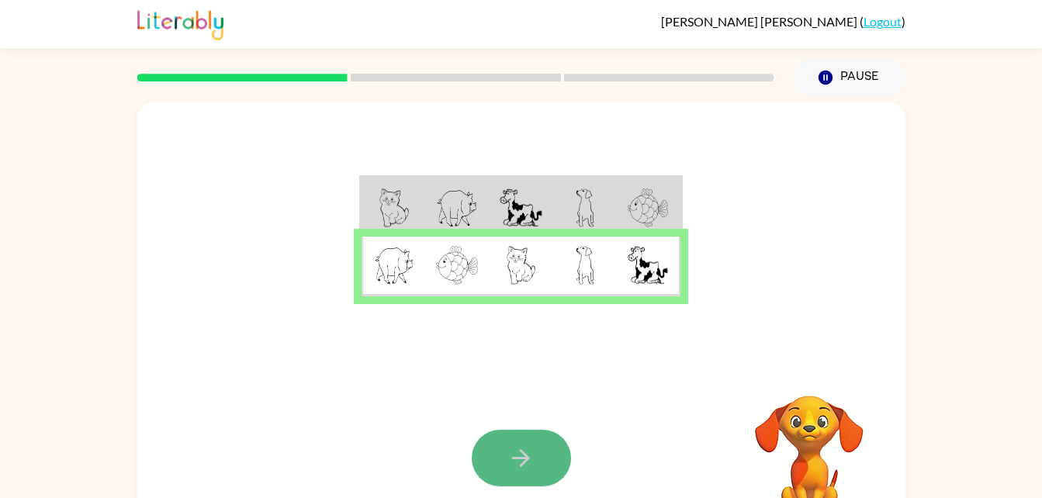
click at [506, 445] on button "button" at bounding box center [521, 458] width 99 height 57
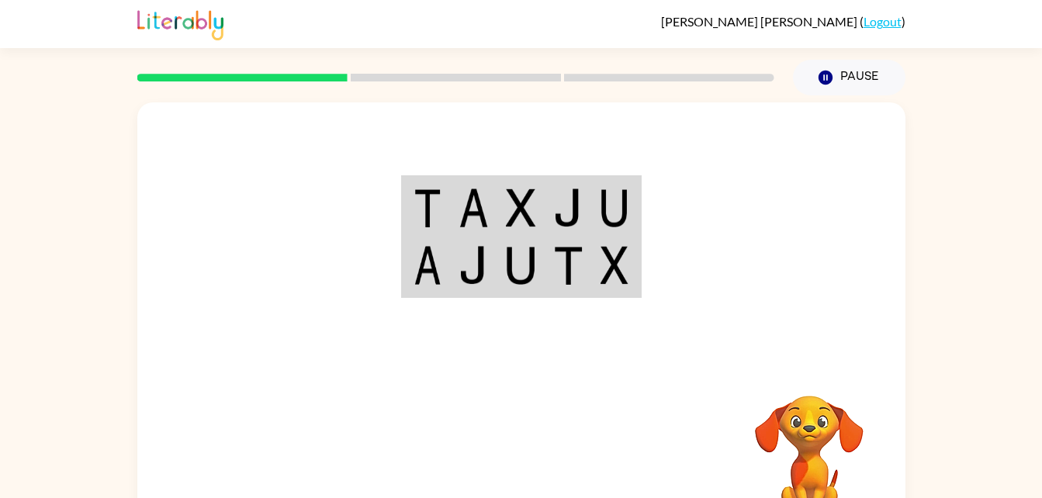
click at [506, 445] on div "Your browser must support playing .mp4 files to use Literably. Please try using…" at bounding box center [521, 458] width 768 height 175
drag, startPoint x: 803, startPoint y: 451, endPoint x: 512, endPoint y: 455, distance: 291.0
click at [518, 458] on div "Your browser must support playing .mp4 files to use Literably. Please try using…" at bounding box center [521, 458] width 768 height 175
click at [747, 466] on video "Your browser must support playing .mp4 files to use Literably. Please try using…" at bounding box center [809, 449] width 155 height 155
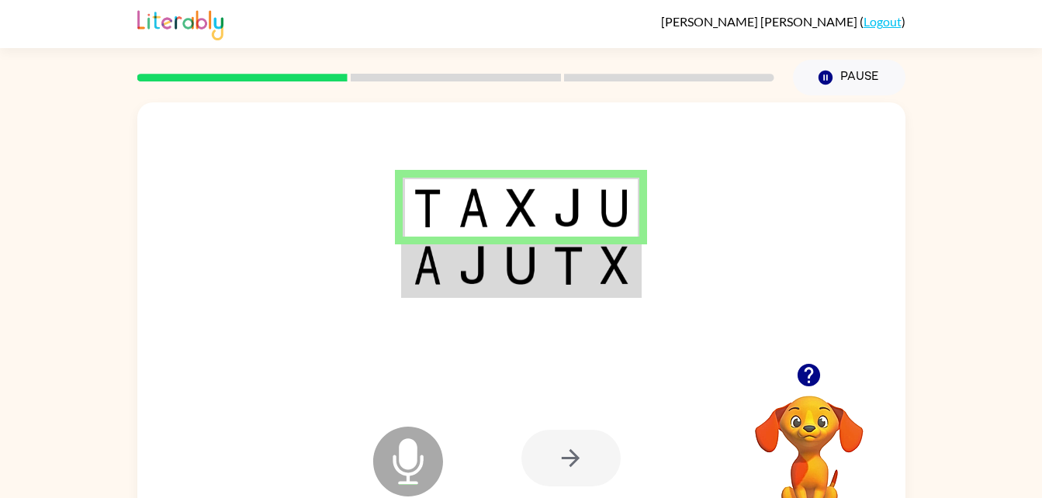
click at [546, 279] on td at bounding box center [568, 267] width 47 height 60
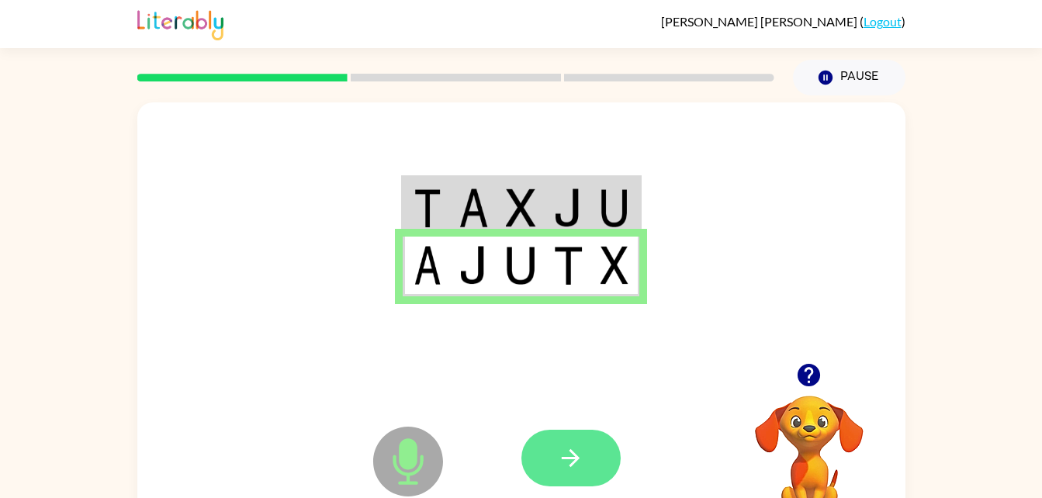
click at [593, 479] on button "button" at bounding box center [571, 458] width 99 height 57
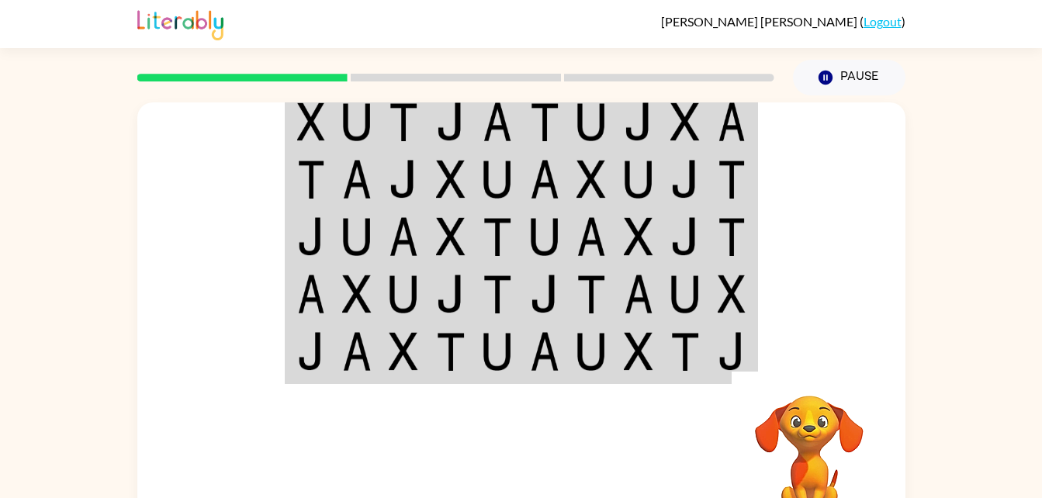
click at [473, 125] on td at bounding box center [451, 122] width 47 height 60
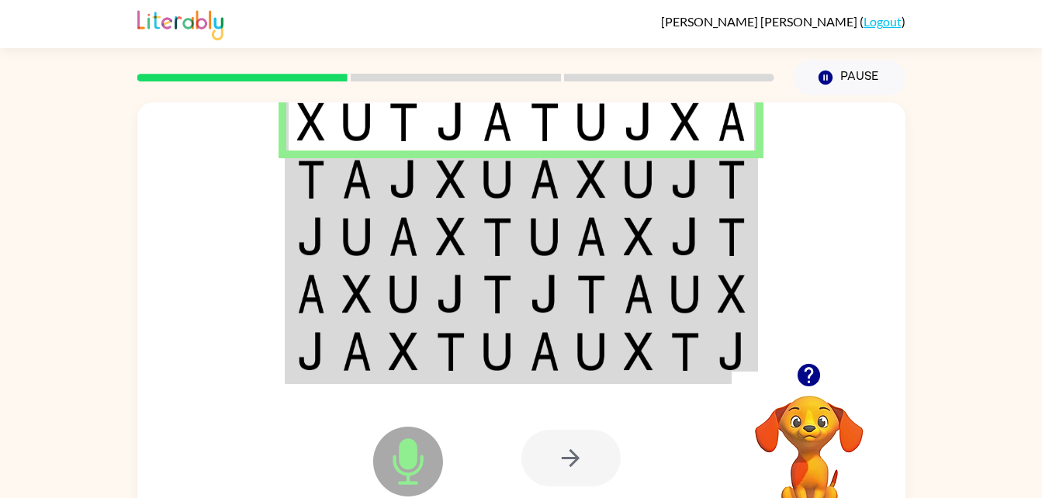
click at [466, 137] on td at bounding box center [451, 122] width 47 height 60
click at [470, 180] on td at bounding box center [451, 179] width 47 height 57
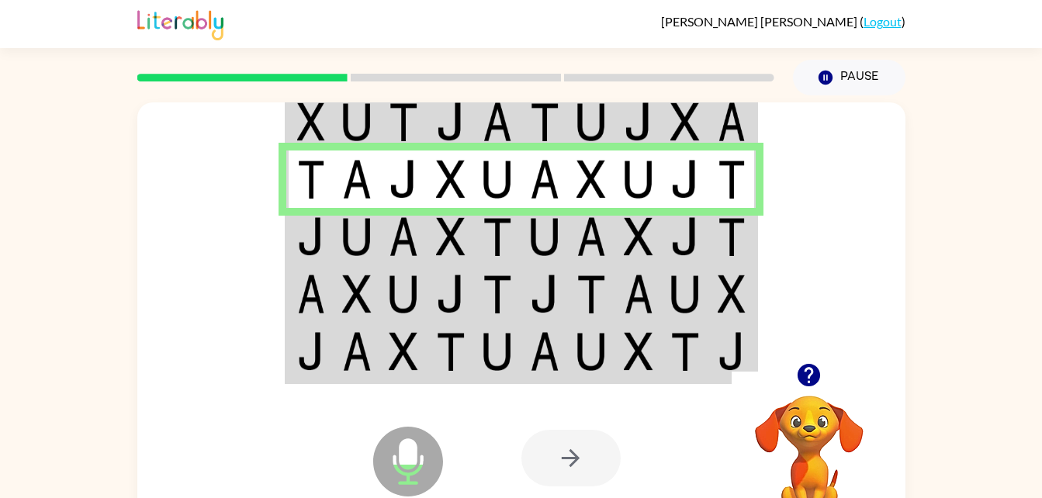
click at [466, 213] on td at bounding box center [451, 236] width 47 height 57
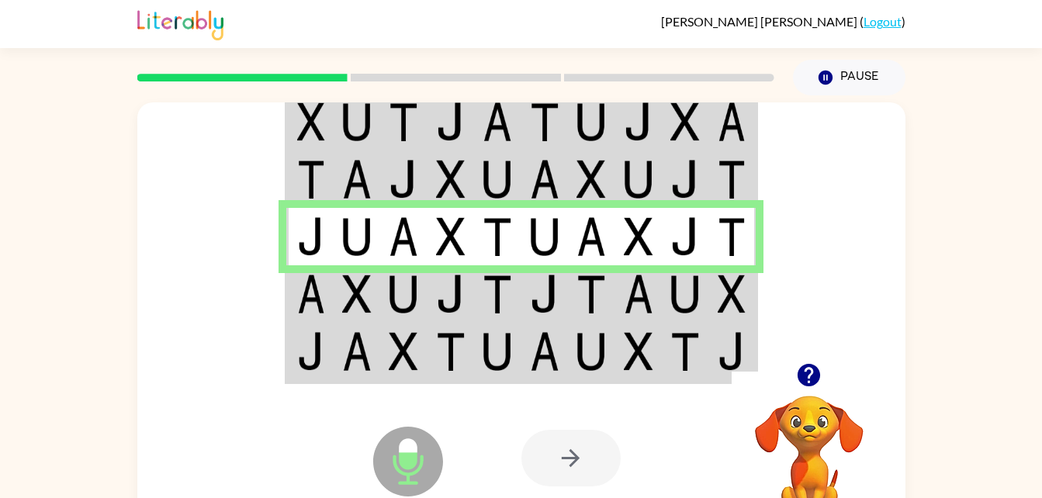
click at [466, 291] on td at bounding box center [451, 293] width 47 height 57
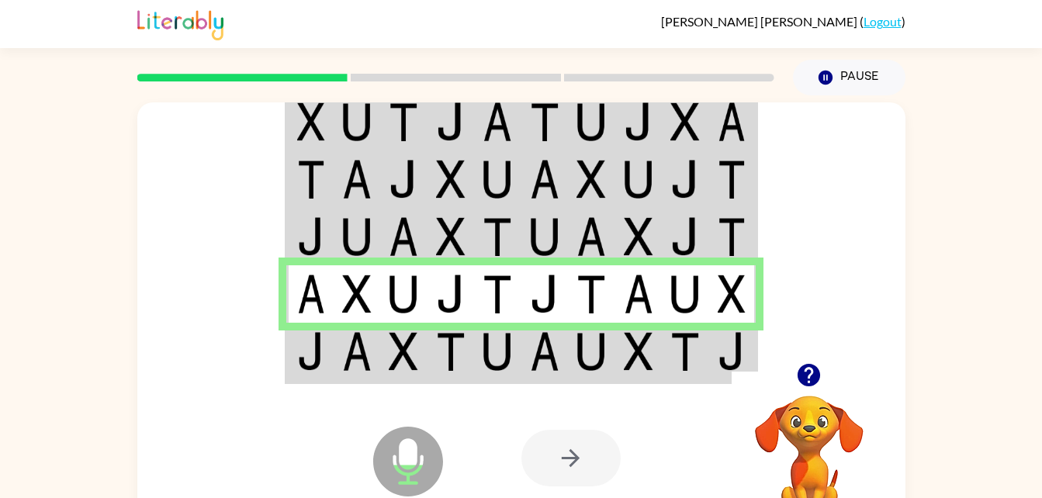
click at [468, 362] on td at bounding box center [451, 353] width 47 height 60
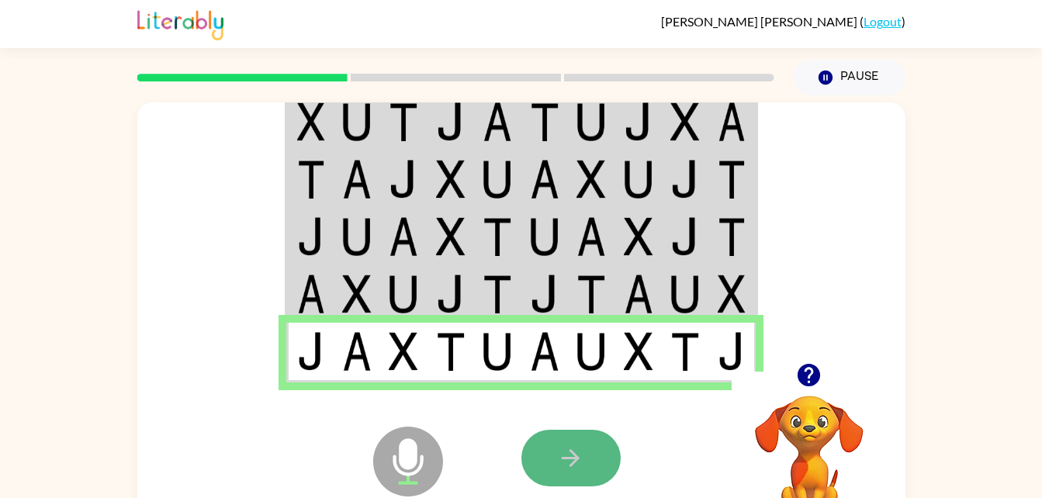
click at [564, 470] on icon "button" at bounding box center [570, 458] width 27 height 27
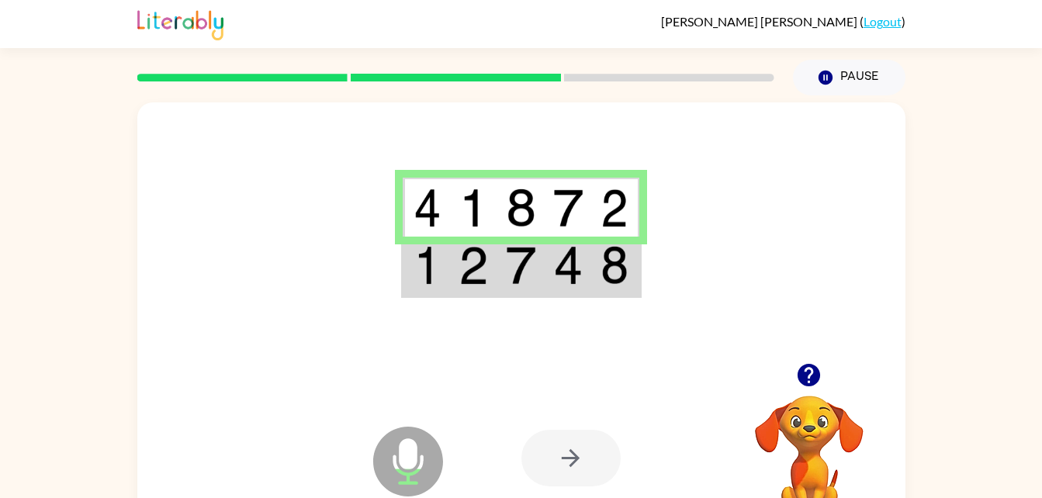
click at [547, 453] on div at bounding box center [571, 458] width 99 height 57
click at [548, 465] on div at bounding box center [571, 458] width 99 height 57
click at [556, 457] on div at bounding box center [571, 458] width 99 height 57
click at [433, 262] on img at bounding box center [428, 265] width 28 height 39
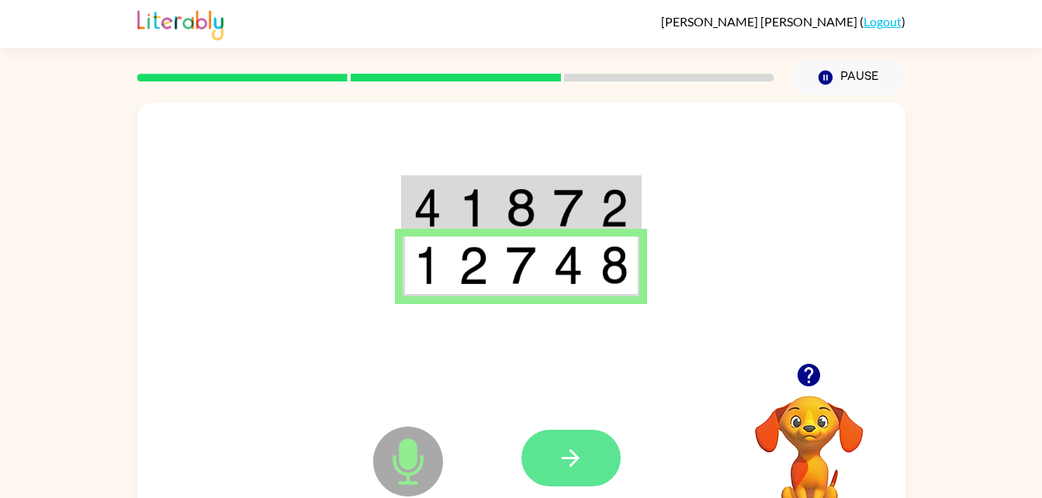
click at [556, 448] on button "button" at bounding box center [571, 458] width 99 height 57
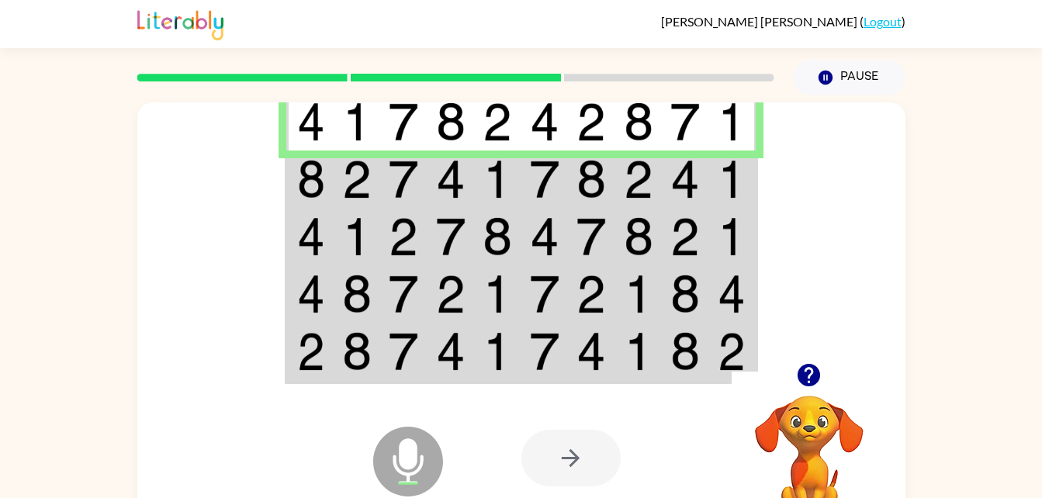
click at [546, 352] on img at bounding box center [544, 351] width 29 height 39
click at [569, 456] on div at bounding box center [571, 458] width 99 height 57
click at [273, 185] on div at bounding box center [521, 232] width 768 height 261
click at [334, 172] on td at bounding box center [357, 179] width 47 height 57
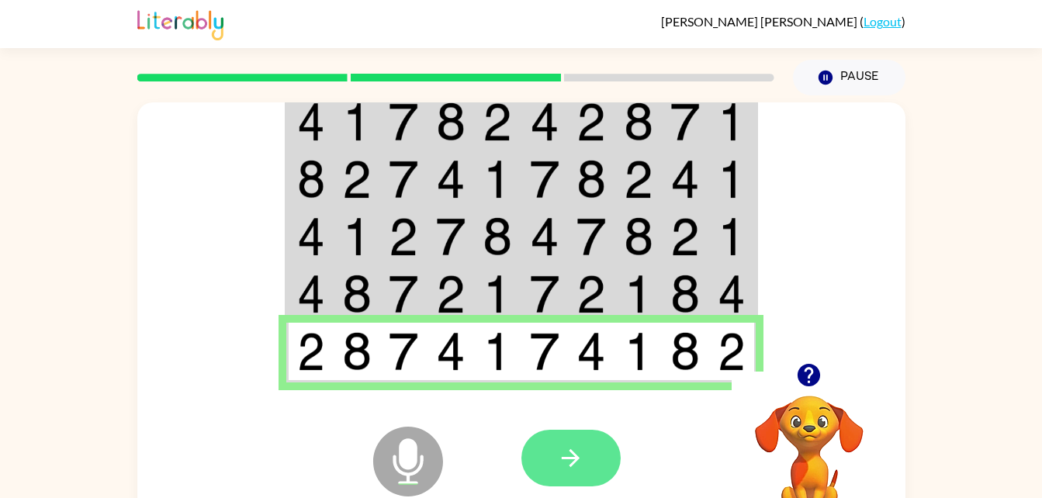
click at [566, 476] on button "button" at bounding box center [571, 458] width 99 height 57
